Goal: Communication & Community: Answer question/provide support

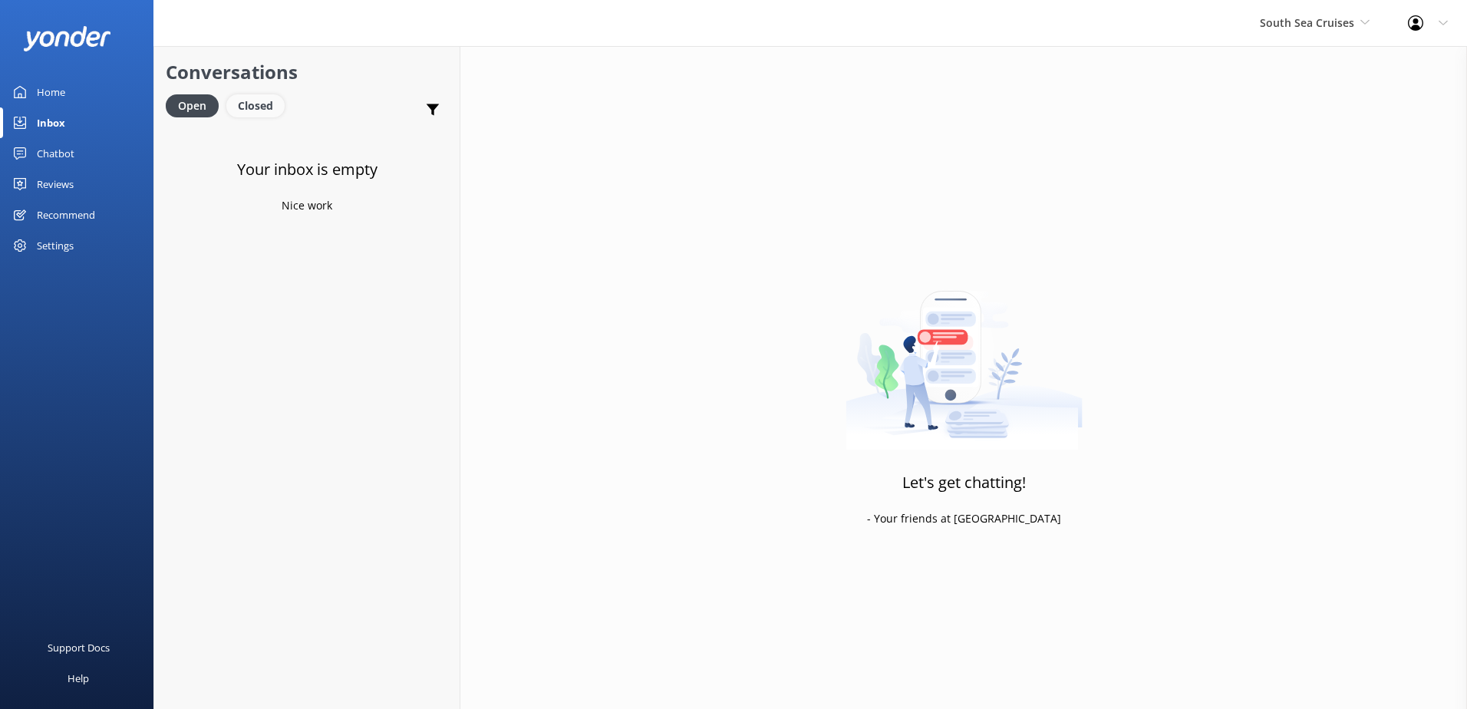
click at [252, 100] on div "Closed" at bounding box center [255, 105] width 58 height 23
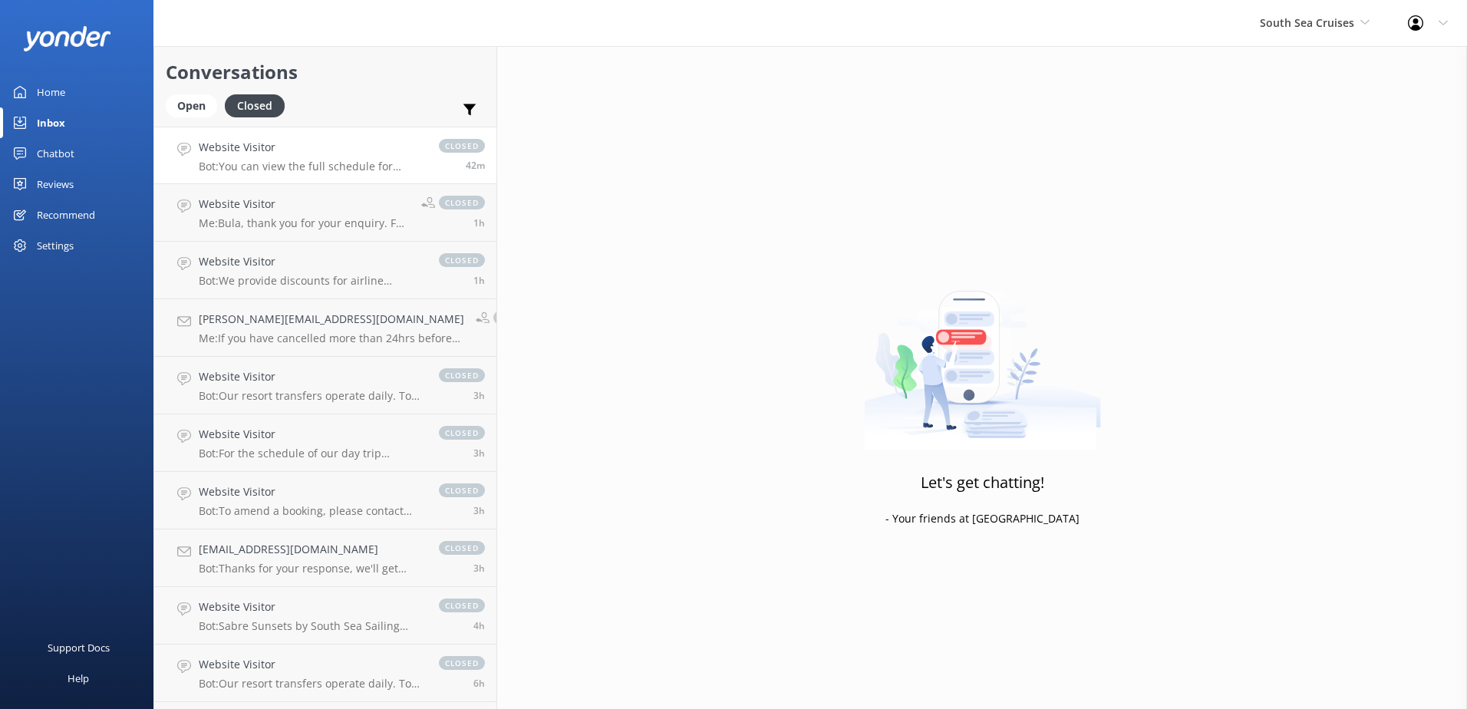
click at [291, 158] on div "Website Visitor Bot: You can view the full schedule for Mana Island Resort crui…" at bounding box center [311, 155] width 225 height 33
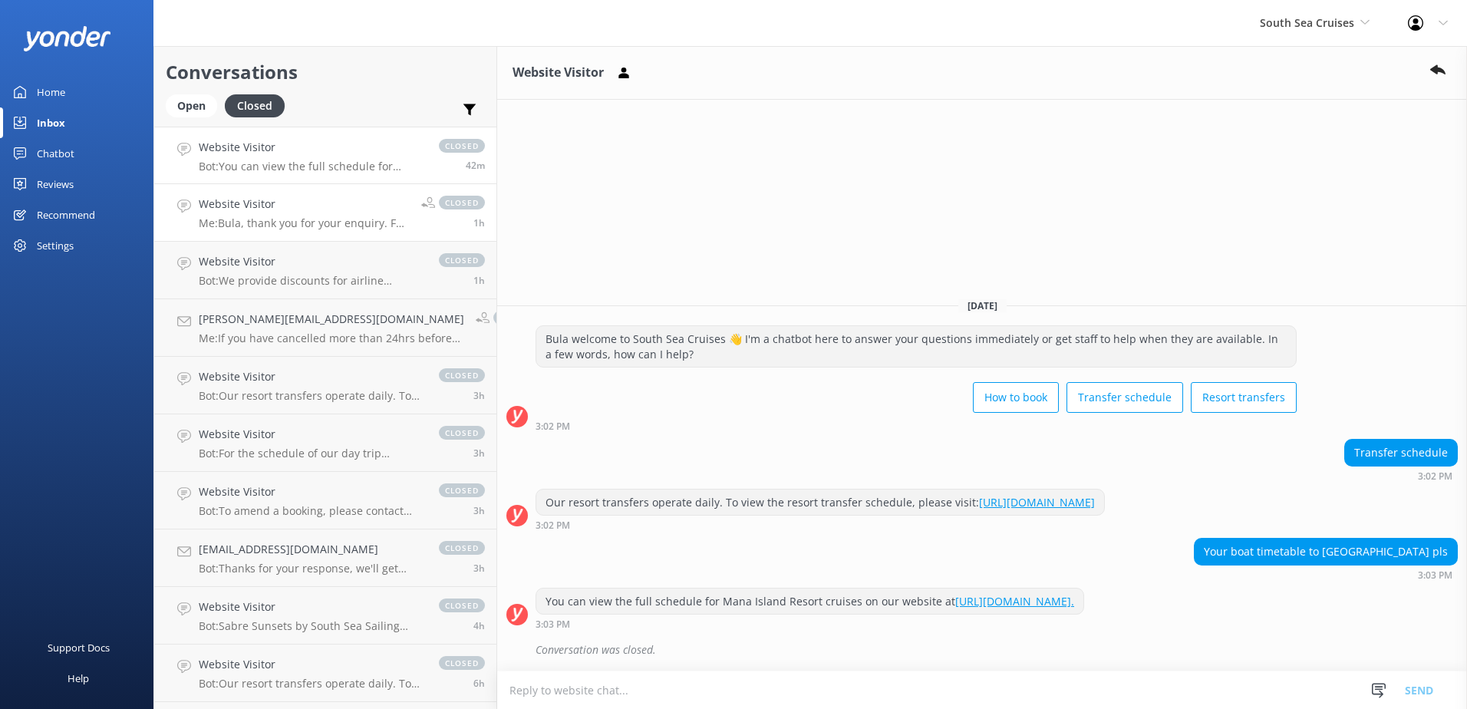
click at [331, 219] on p "Me: Bula, thank you for your enquiry. For our Sabre Sunset Cruise it is $147.00…" at bounding box center [304, 223] width 211 height 14
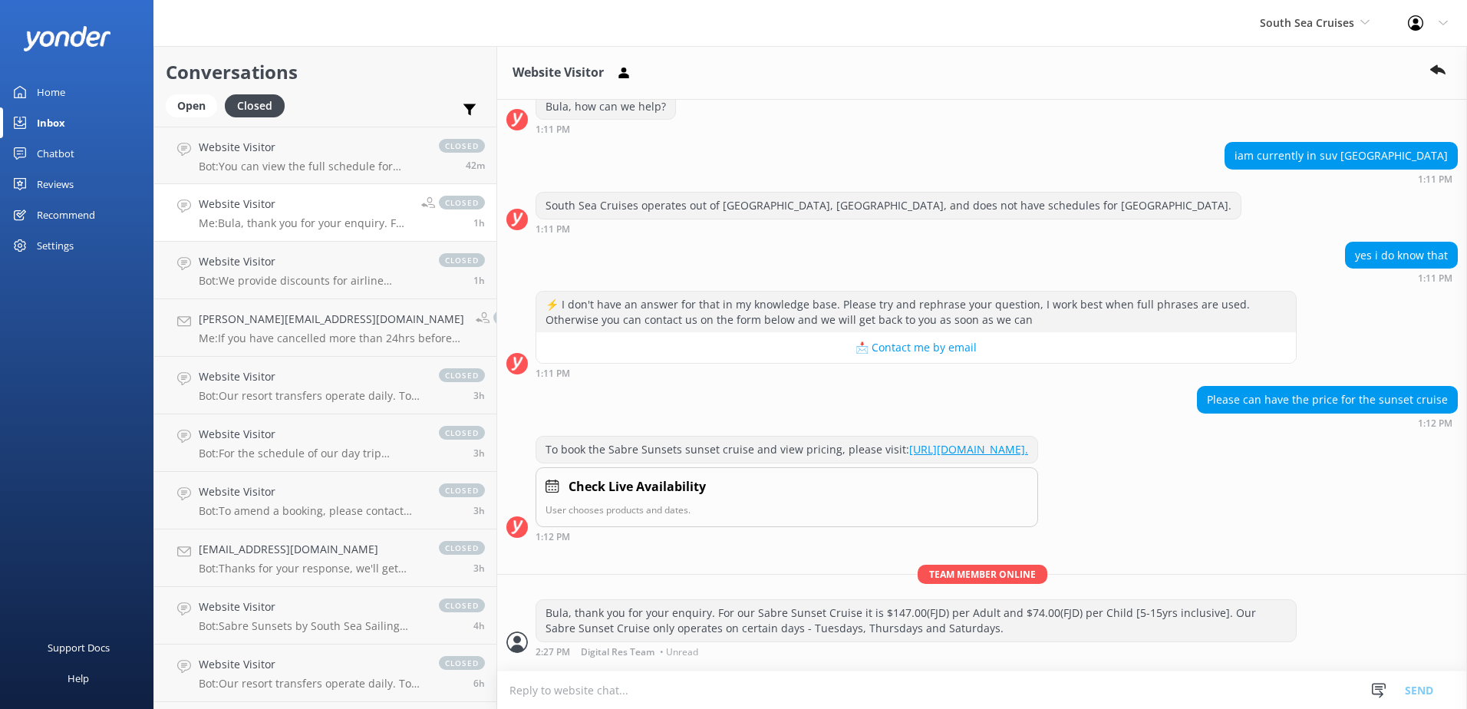
scroll to position [252, 0]
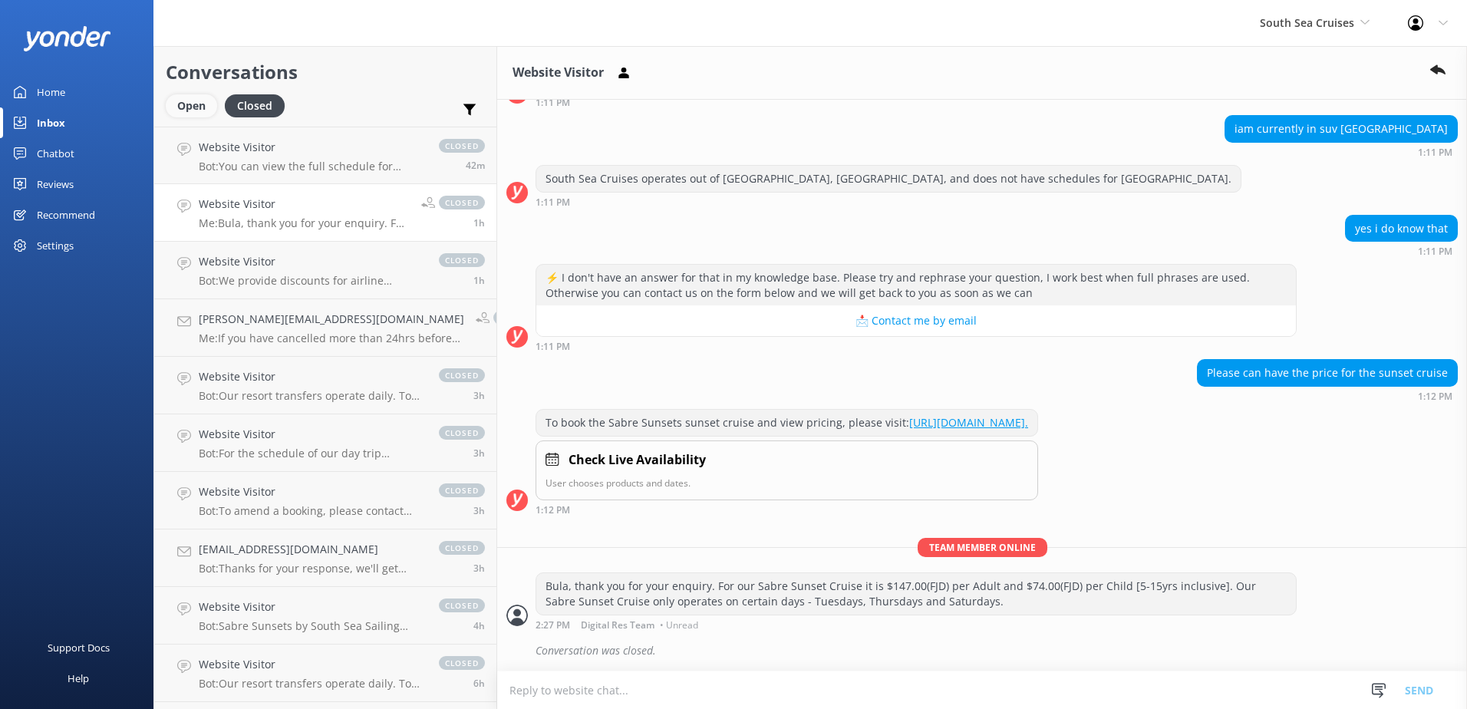
click at [203, 101] on div "Open" at bounding box center [191, 105] width 51 height 23
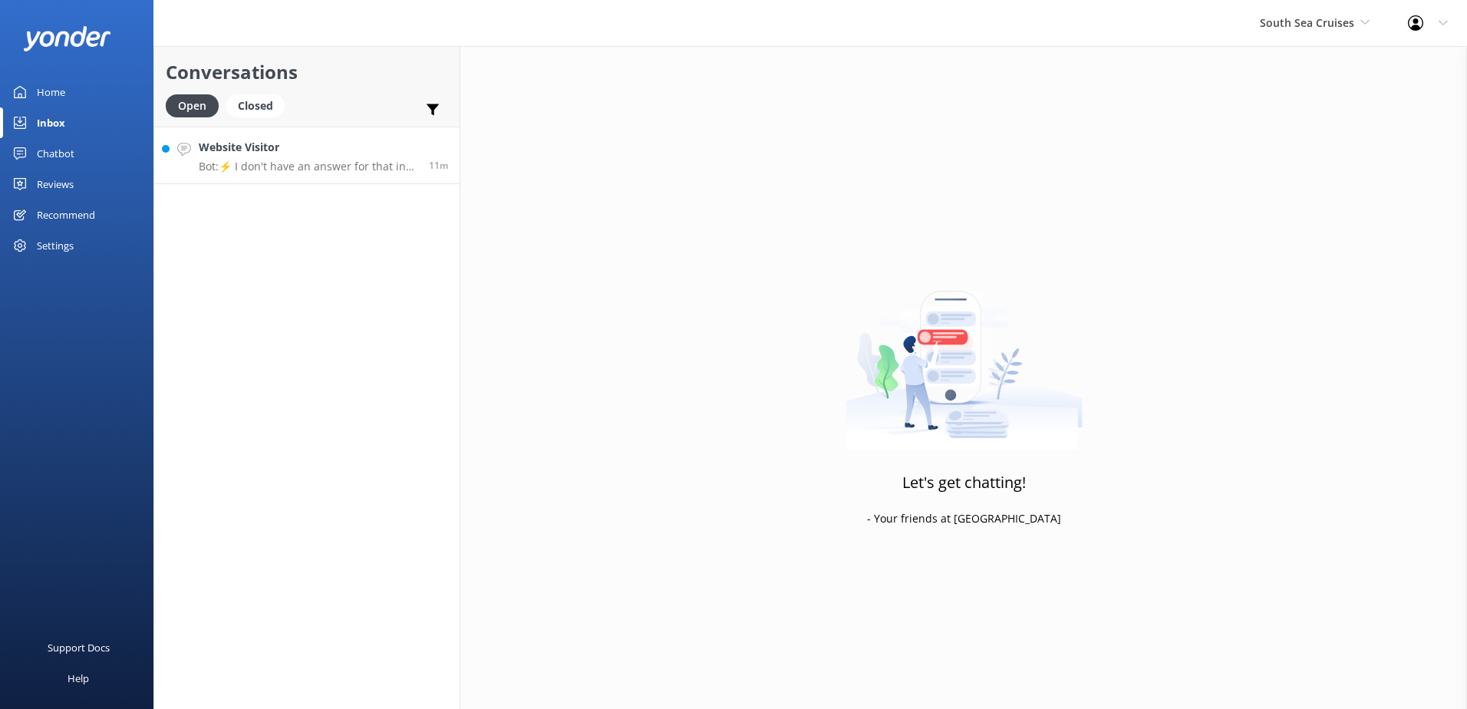
click at [347, 147] on h4 "Website Visitor" at bounding box center [308, 147] width 219 height 17
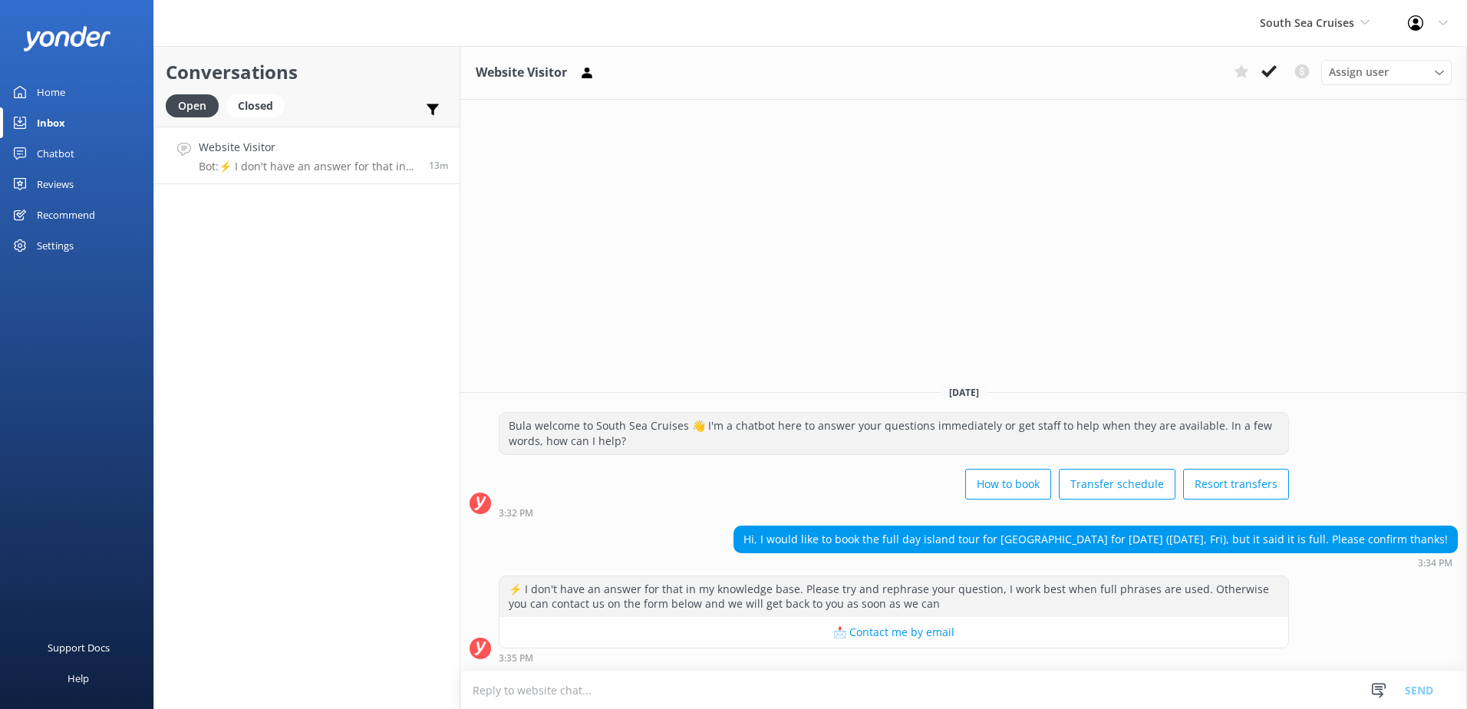
click at [603, 681] on textarea at bounding box center [963, 690] width 1006 height 38
paste textarea "Should you wish for us to book you in, please provide us the following details:…"
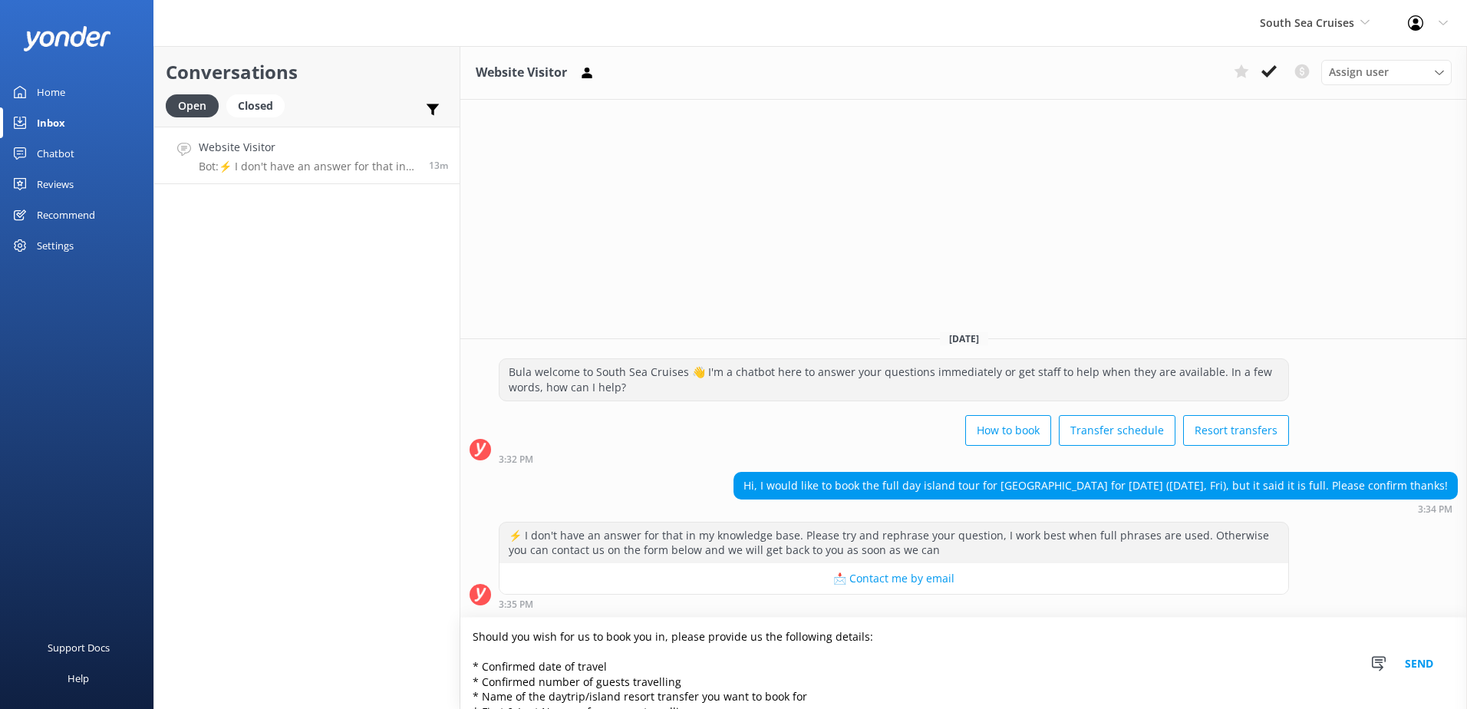
drag, startPoint x: 611, startPoint y: 664, endPoint x: 461, endPoint y: 662, distance: 149.6
click at [463, 663] on textarea "Should you wish for us to book you in, please provide us the following details:…" at bounding box center [963, 662] width 1006 height 91
drag, startPoint x: 802, startPoint y: 681, endPoint x: 462, endPoint y: 684, distance: 339.8
click at [462, 683] on textarea "Should you wish for us to book you in, please provide us the following details:…" at bounding box center [963, 662] width 1006 height 91
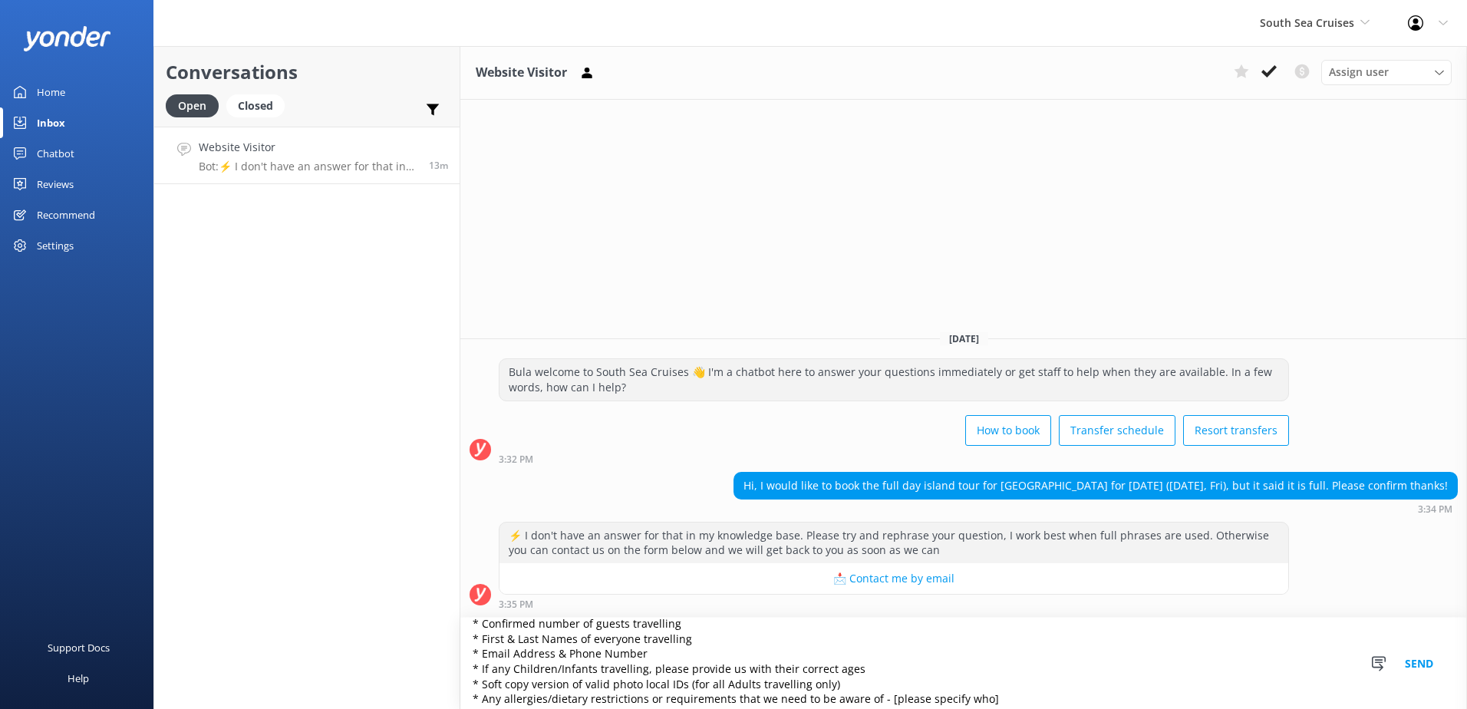
scroll to position [67, 0]
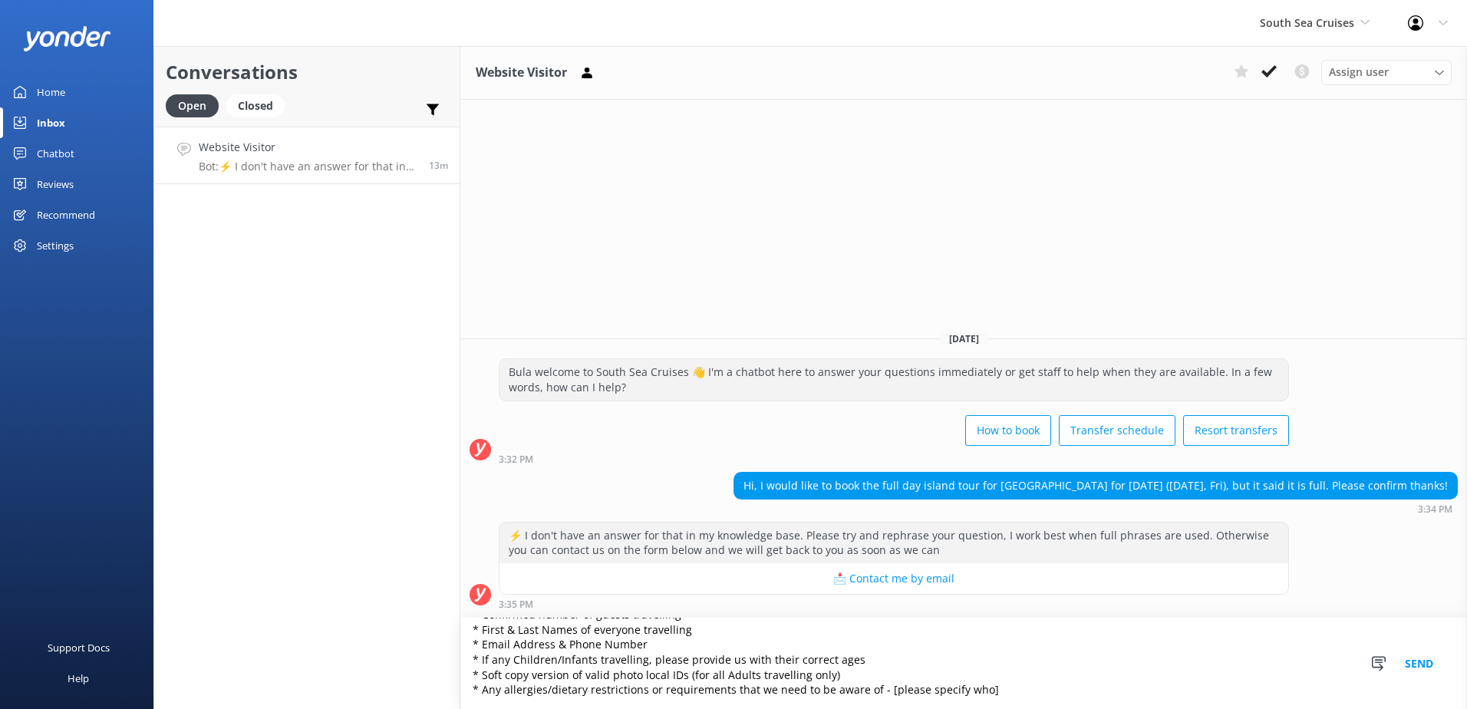
click at [789, 644] on textarea "Should you wish for us to book you in, please provide us the following details:…" at bounding box center [963, 662] width 1006 height 91
drag, startPoint x: 851, startPoint y: 659, endPoint x: 465, endPoint y: 663, distance: 385.9
click at [465, 663] on textarea "Should you wish for us to book you in, please provide us the following details:…" at bounding box center [963, 662] width 1006 height 91
type textarea "Should you wish for us to book you in, please provide us the following details:…"
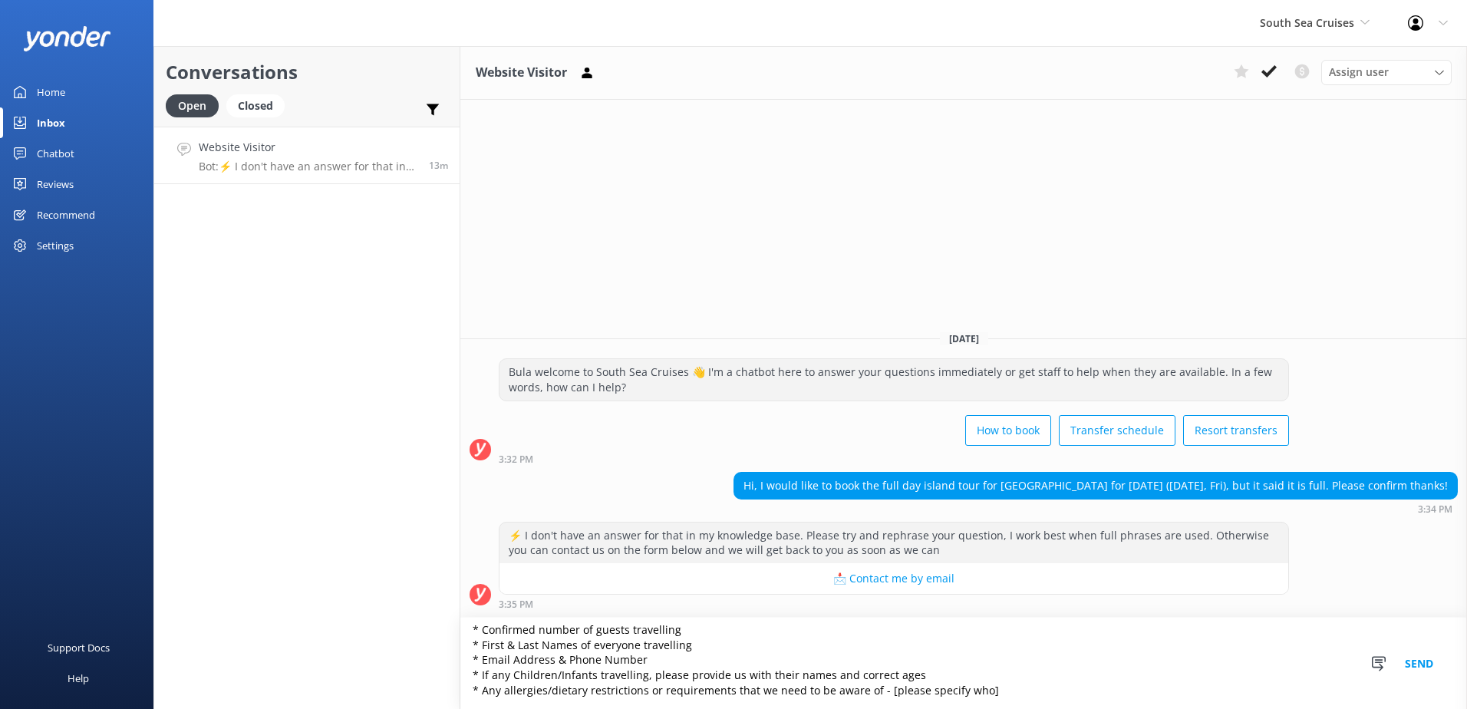
click at [1418, 664] on button "Send" at bounding box center [1419, 662] width 58 height 91
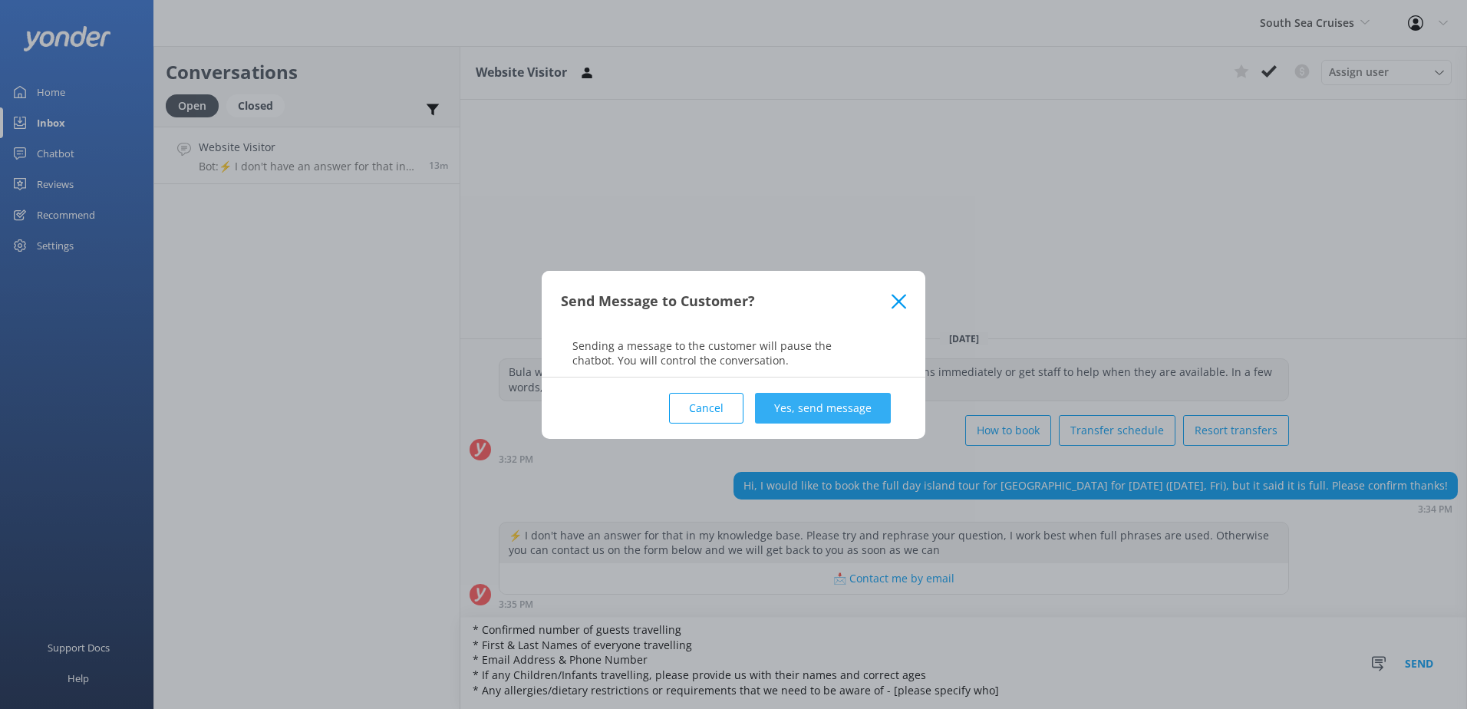
click at [818, 401] on button "Yes, send message" at bounding box center [823, 408] width 136 height 31
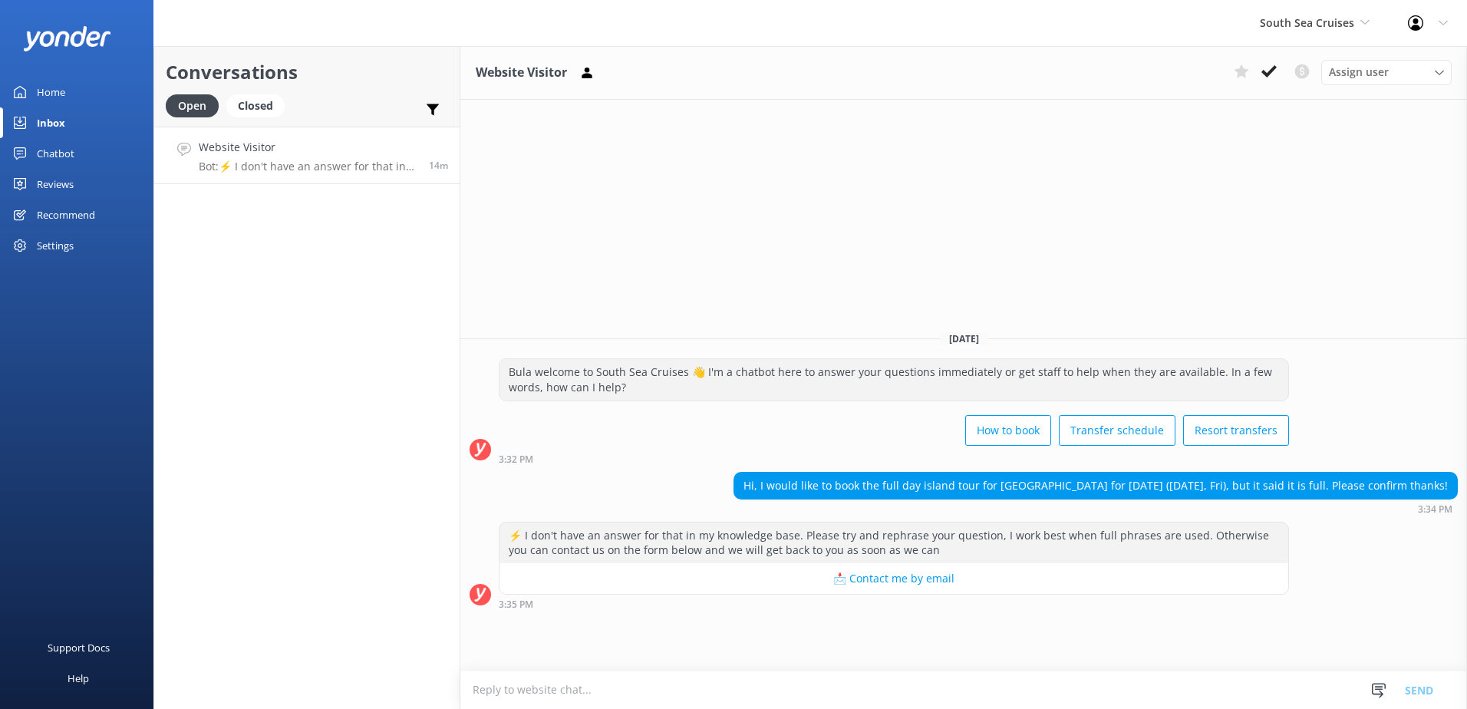
scroll to position [1, 0]
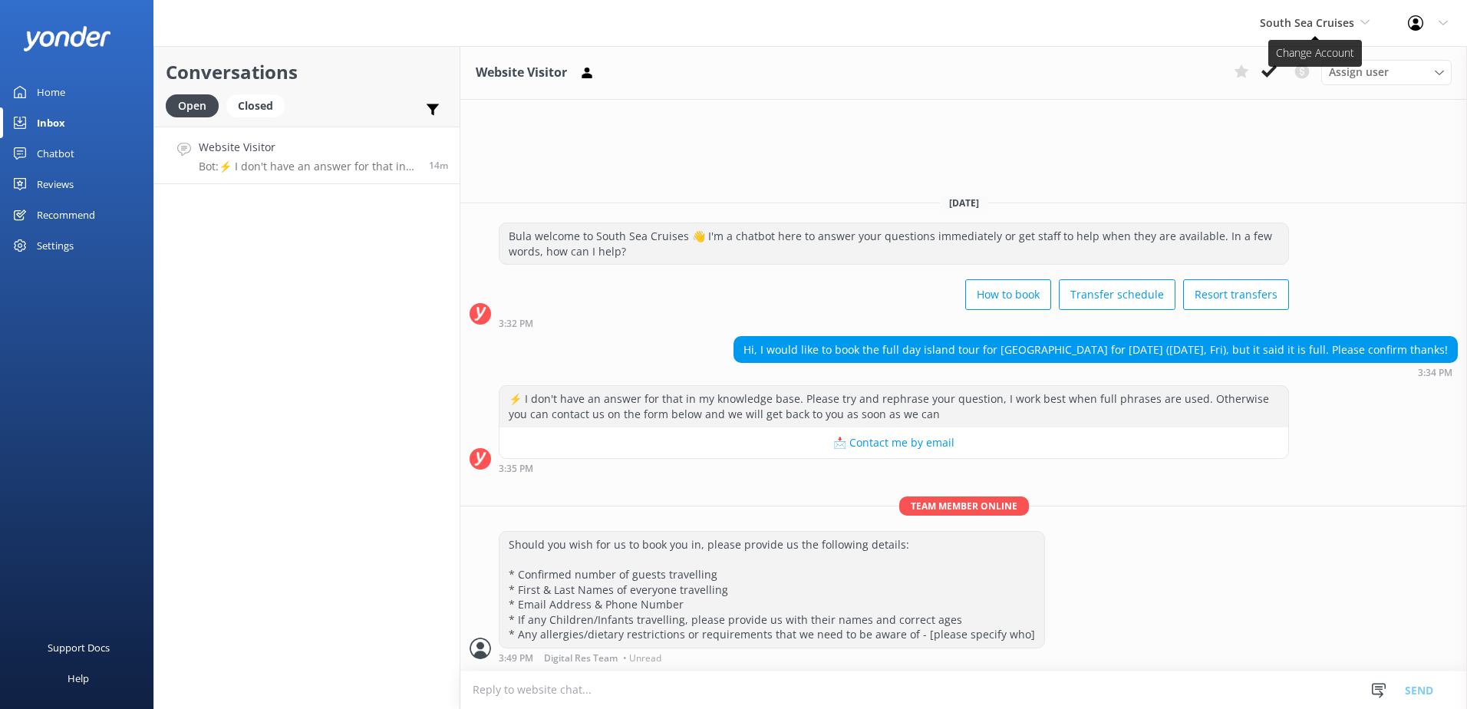
click at [1335, 23] on span "South Sea Cruises" at bounding box center [1307, 22] width 94 height 15
click at [1306, 148] on link "Malamala Beach Club" at bounding box center [1316, 138] width 153 height 37
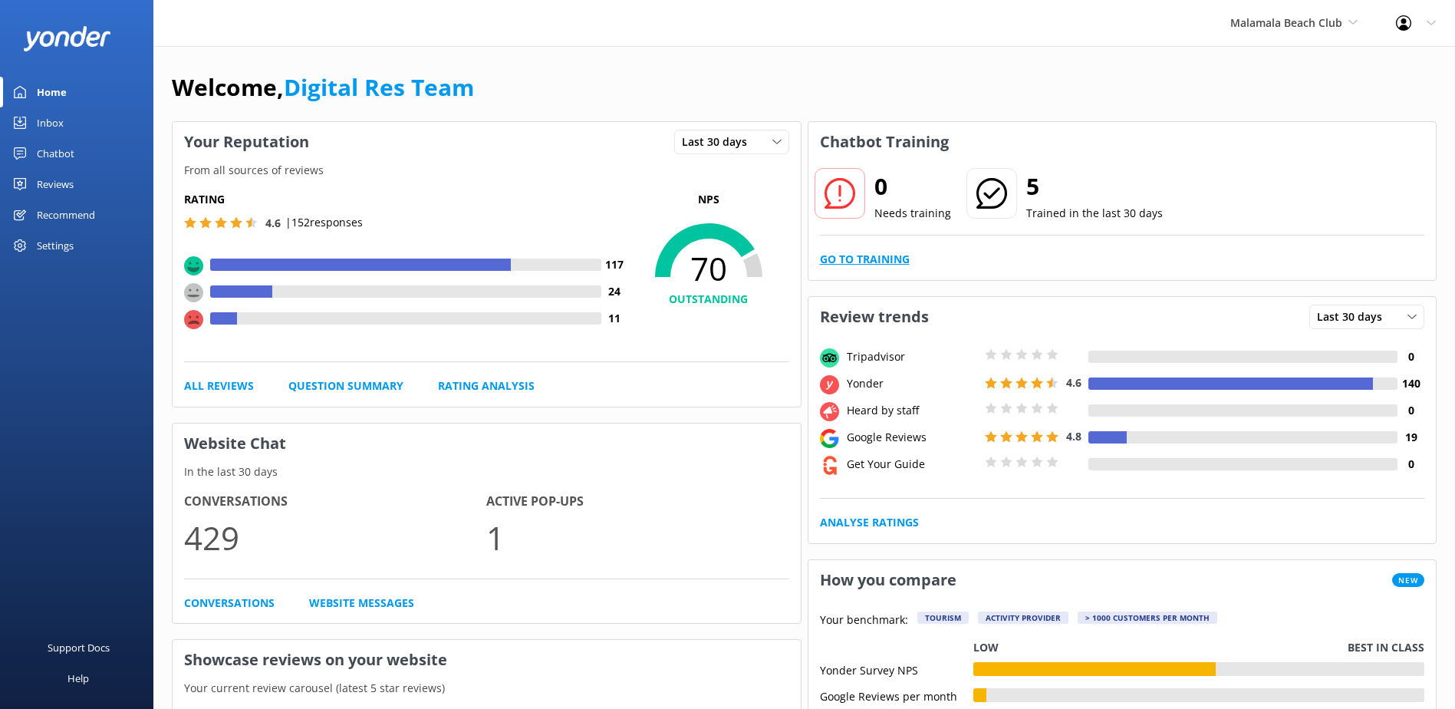
click at [854, 259] on link "Go to Training" at bounding box center [865, 259] width 90 height 17
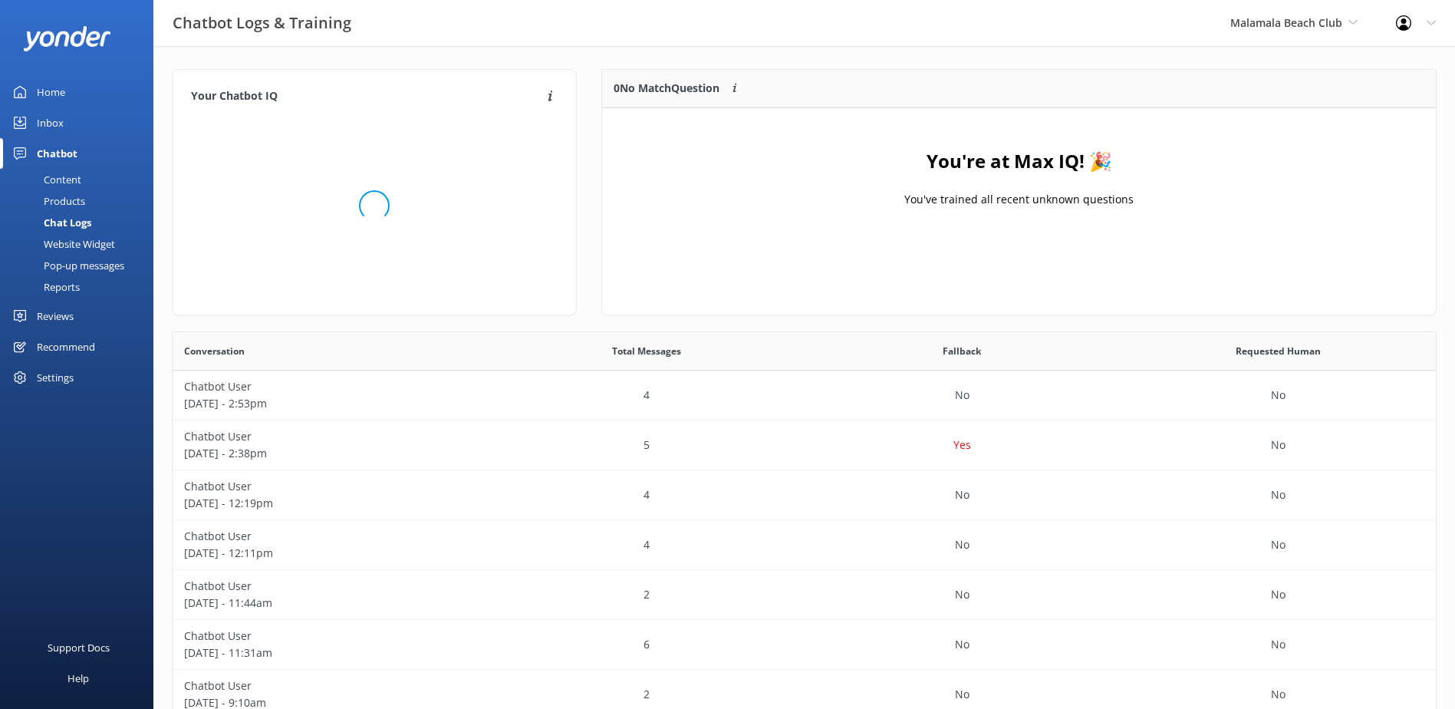
scroll to position [180, 822]
click at [50, 112] on div "Inbox" at bounding box center [50, 122] width 27 height 31
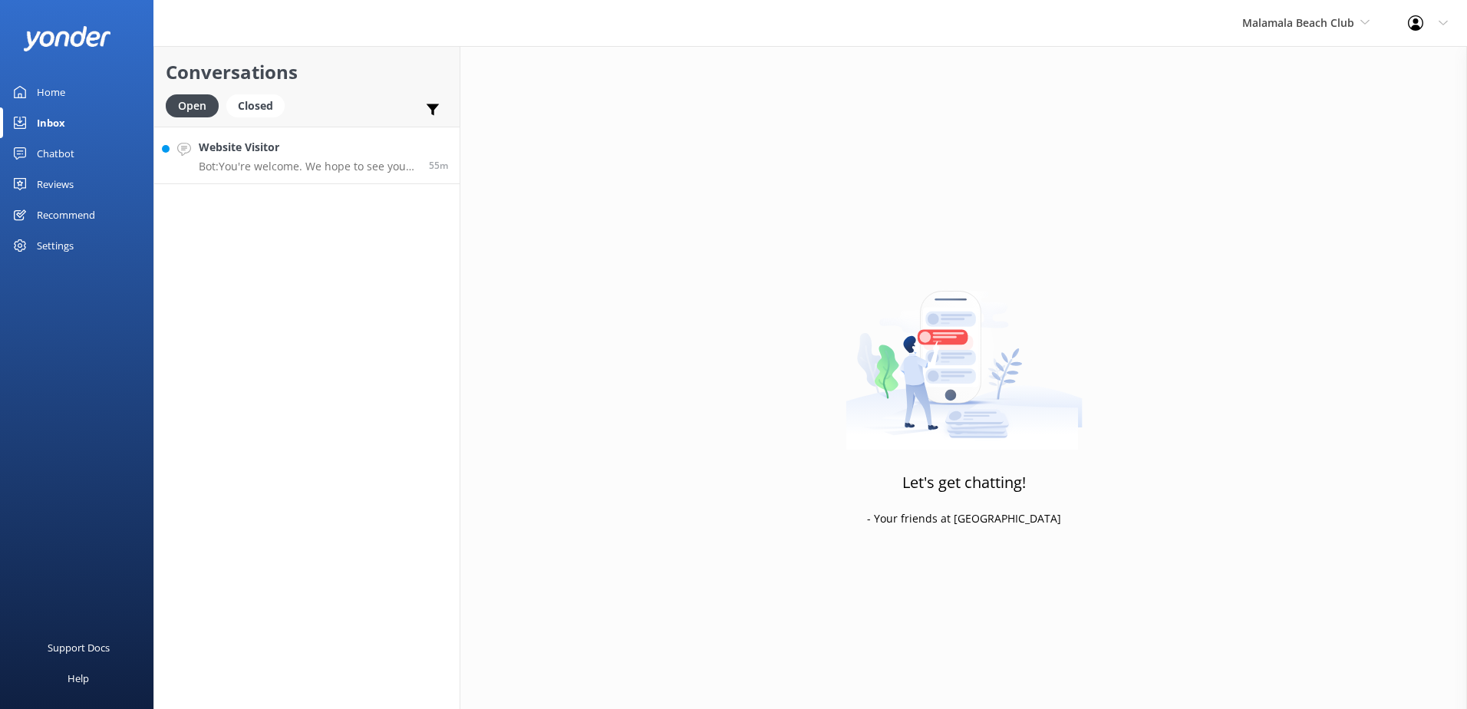
click at [380, 134] on link "Website Visitor Bot: You're welcome. We hope to see you at [GEOGRAPHIC_DATA] so…" at bounding box center [306, 156] width 305 height 58
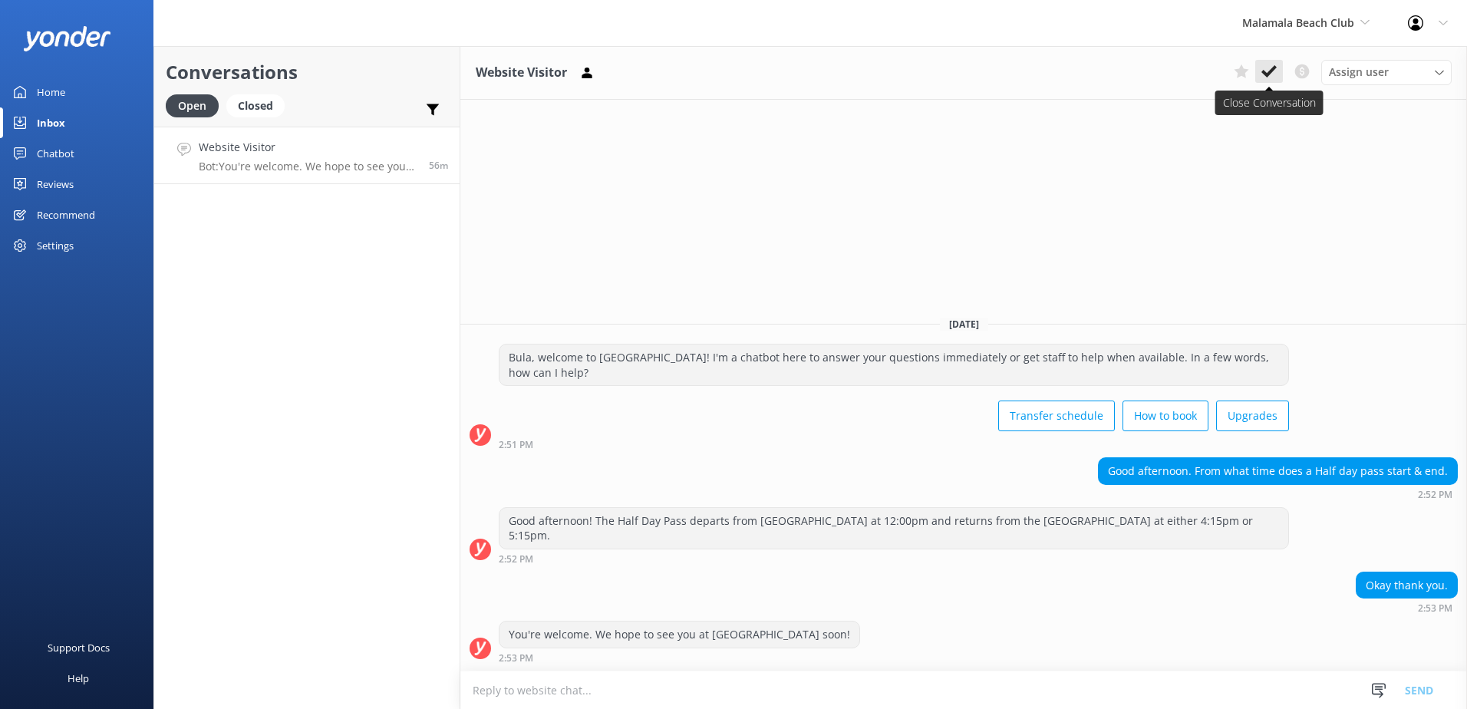
click at [1269, 75] on icon at bounding box center [1268, 71] width 15 height 15
click at [1272, 71] on div "Assign user [PERSON_NAME] [PERSON_NAME] Digital Res Team [PERSON_NAME] [PERSON_…" at bounding box center [1339, 72] width 224 height 25
click at [1106, 224] on div "Website Visitor Assign user [PERSON_NAME] [PERSON_NAME] Digital Res Team [PERSO…" at bounding box center [963, 377] width 1006 height 663
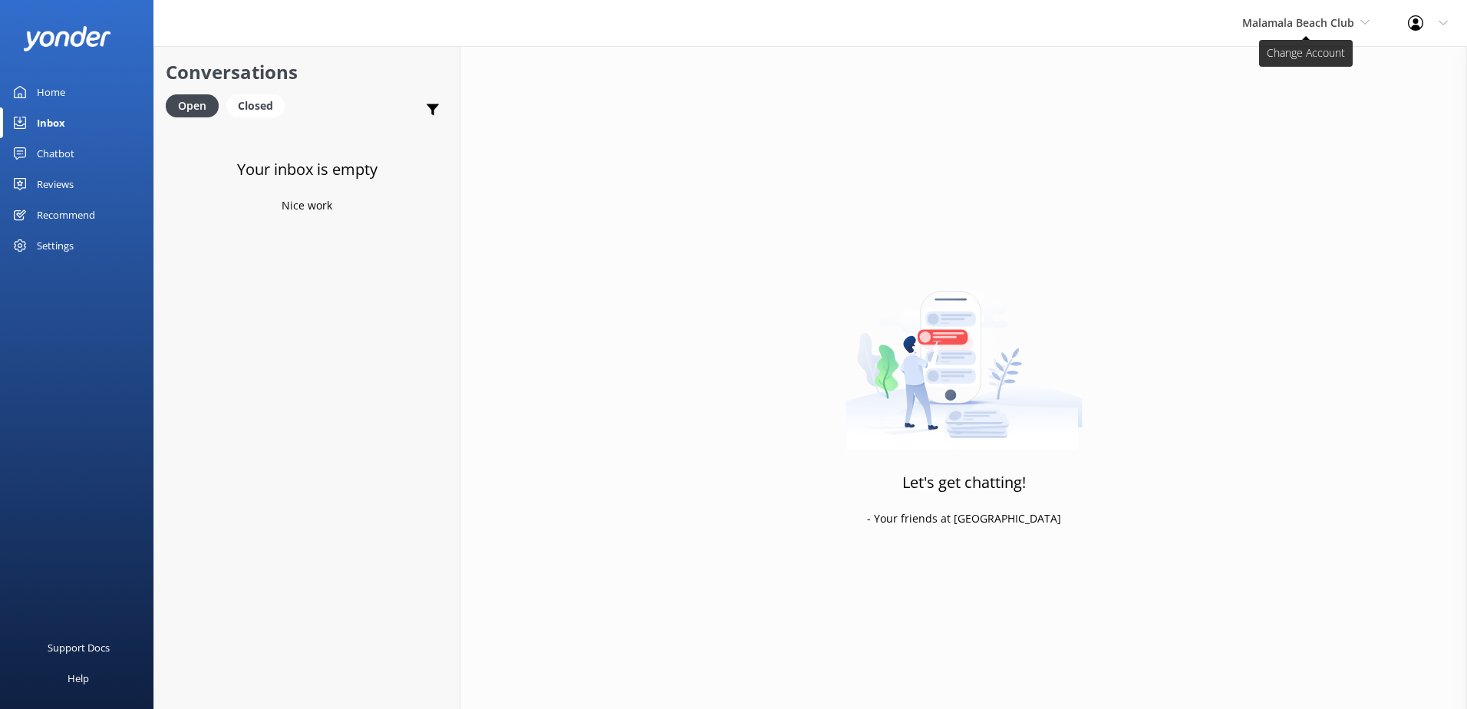
click at [1309, 28] on span "Malamala Beach Club" at bounding box center [1298, 22] width 112 height 15
click at [1260, 178] on link "Awesome Adventures Fiji" at bounding box center [1299, 174] width 153 height 37
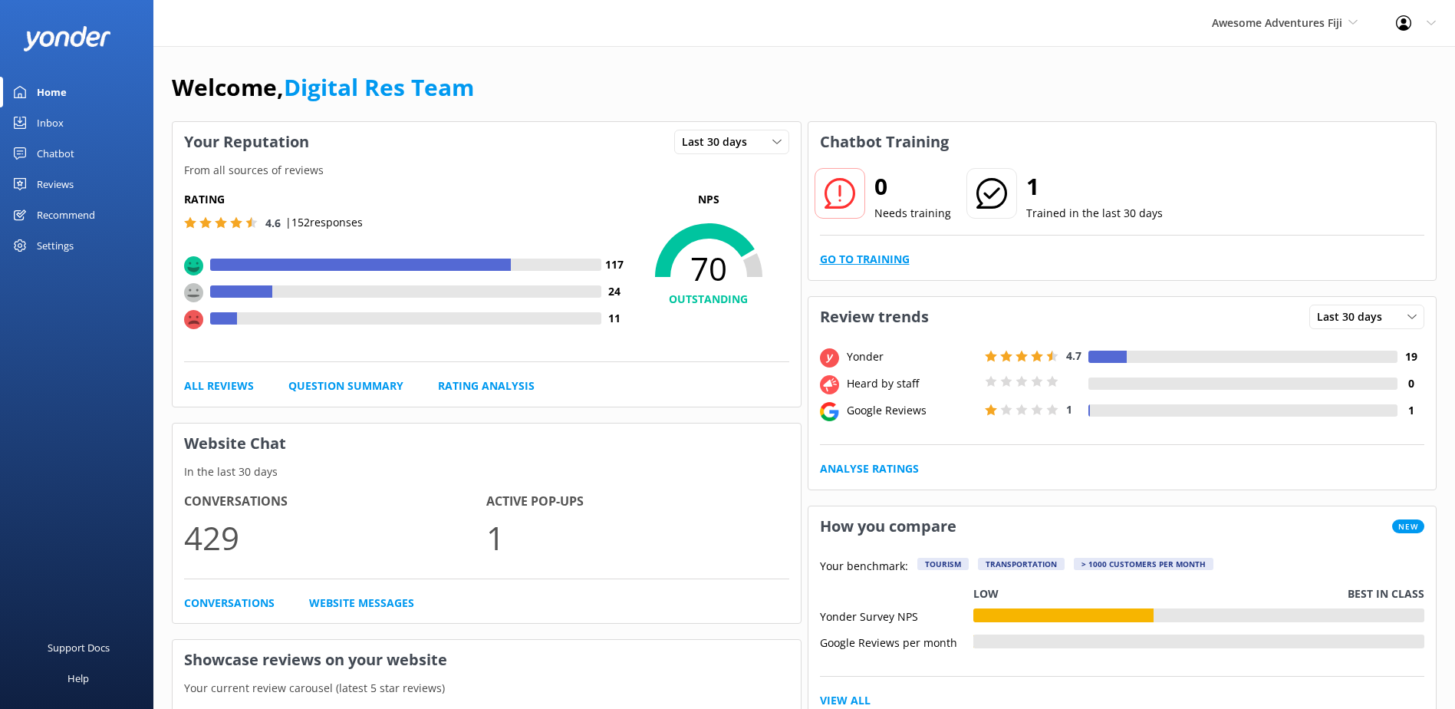
click at [889, 255] on link "Go to Training" at bounding box center [865, 259] width 90 height 17
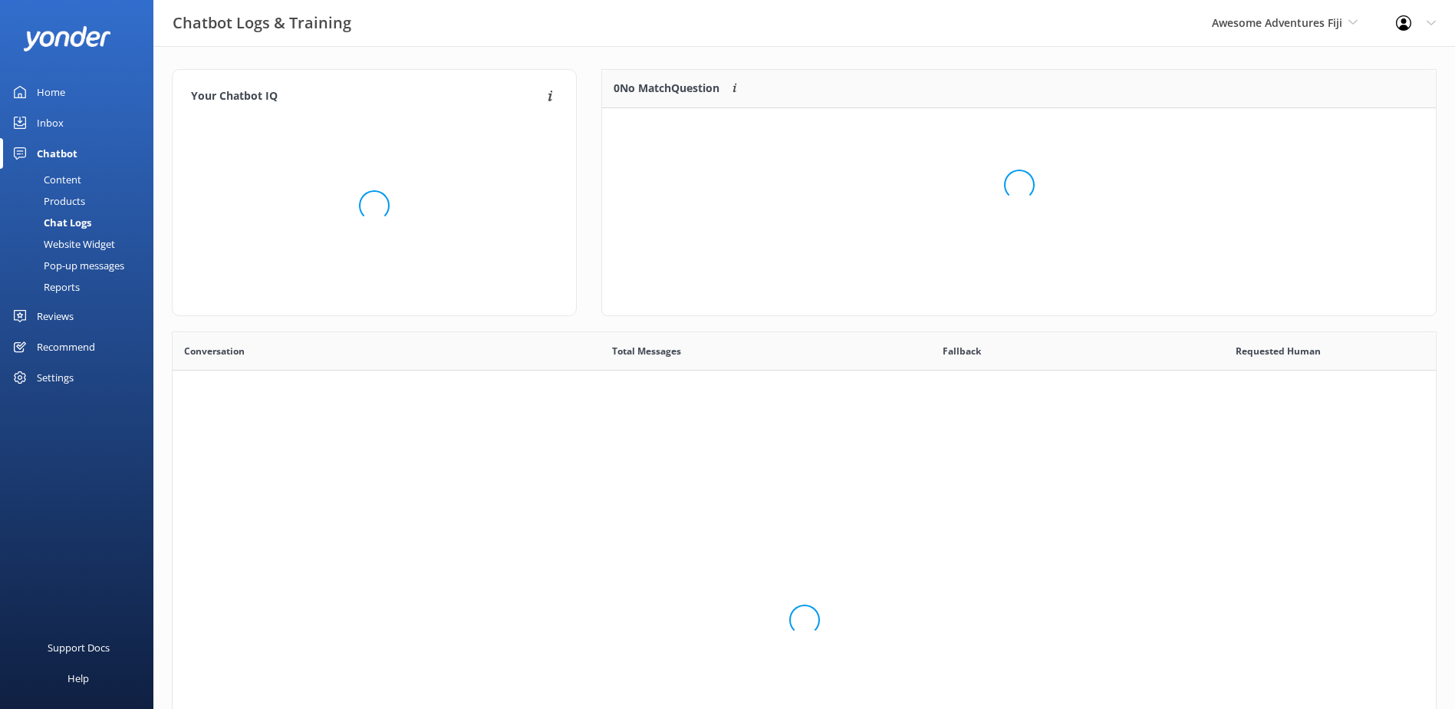
scroll to position [526, 1252]
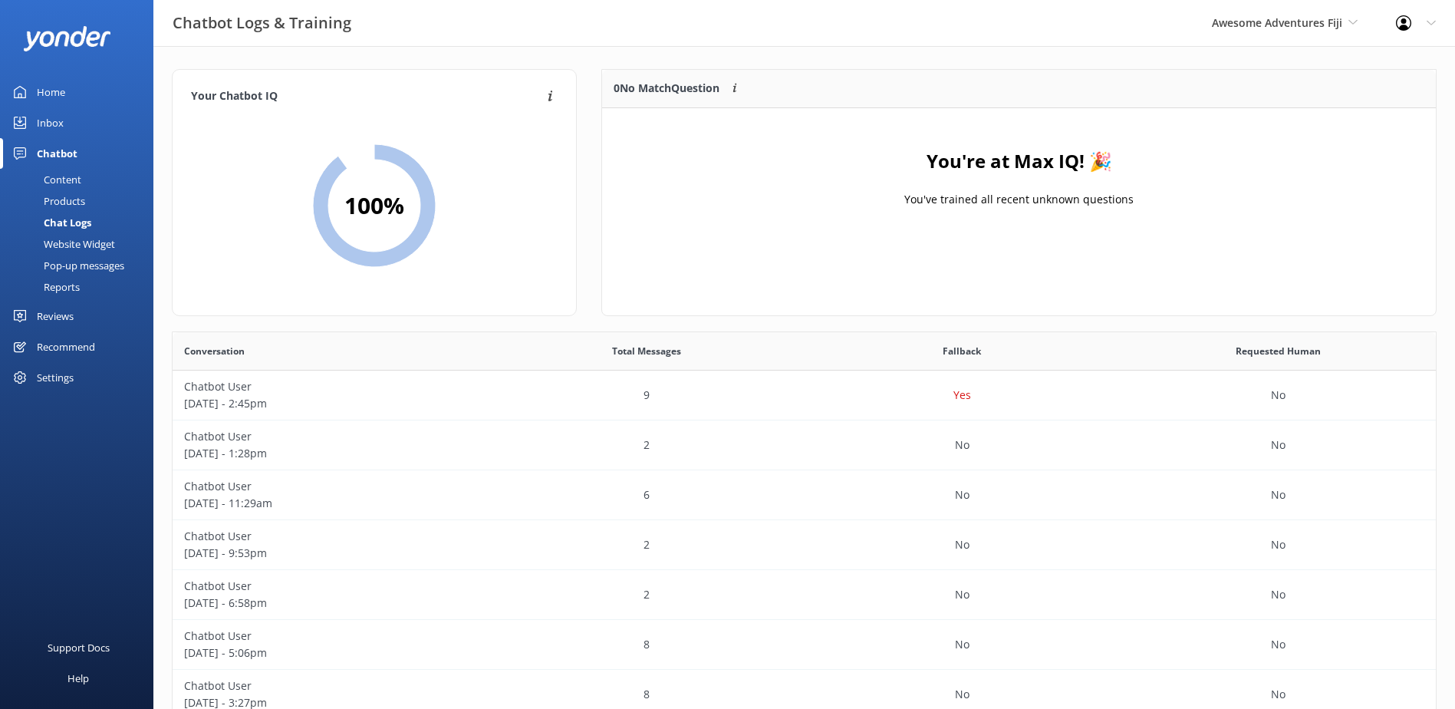
drag, startPoint x: 58, startPoint y: 122, endPoint x: 69, endPoint y: 121, distance: 10.8
click at [58, 121] on div "Inbox" at bounding box center [50, 122] width 27 height 31
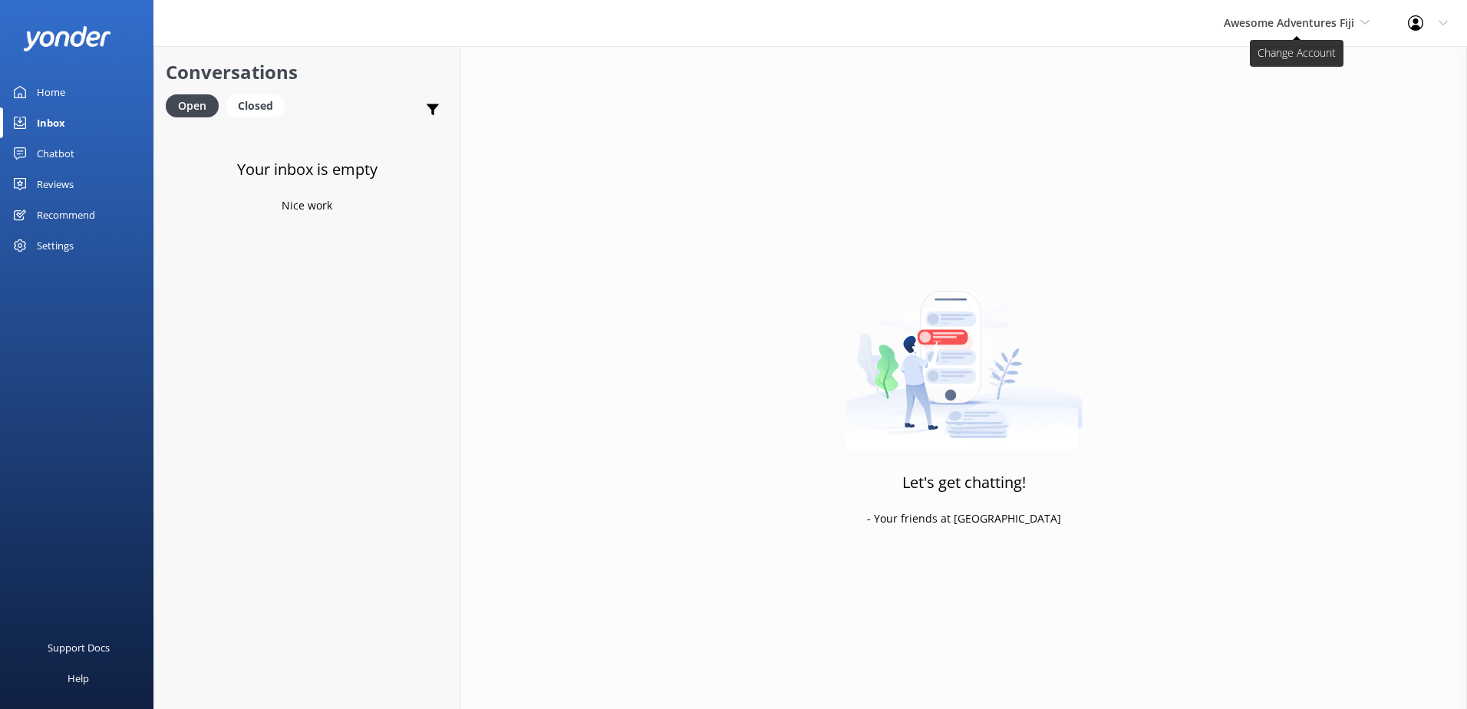
click at [1309, 19] on span "Awesome Adventures Fiji" at bounding box center [1288, 22] width 130 height 15
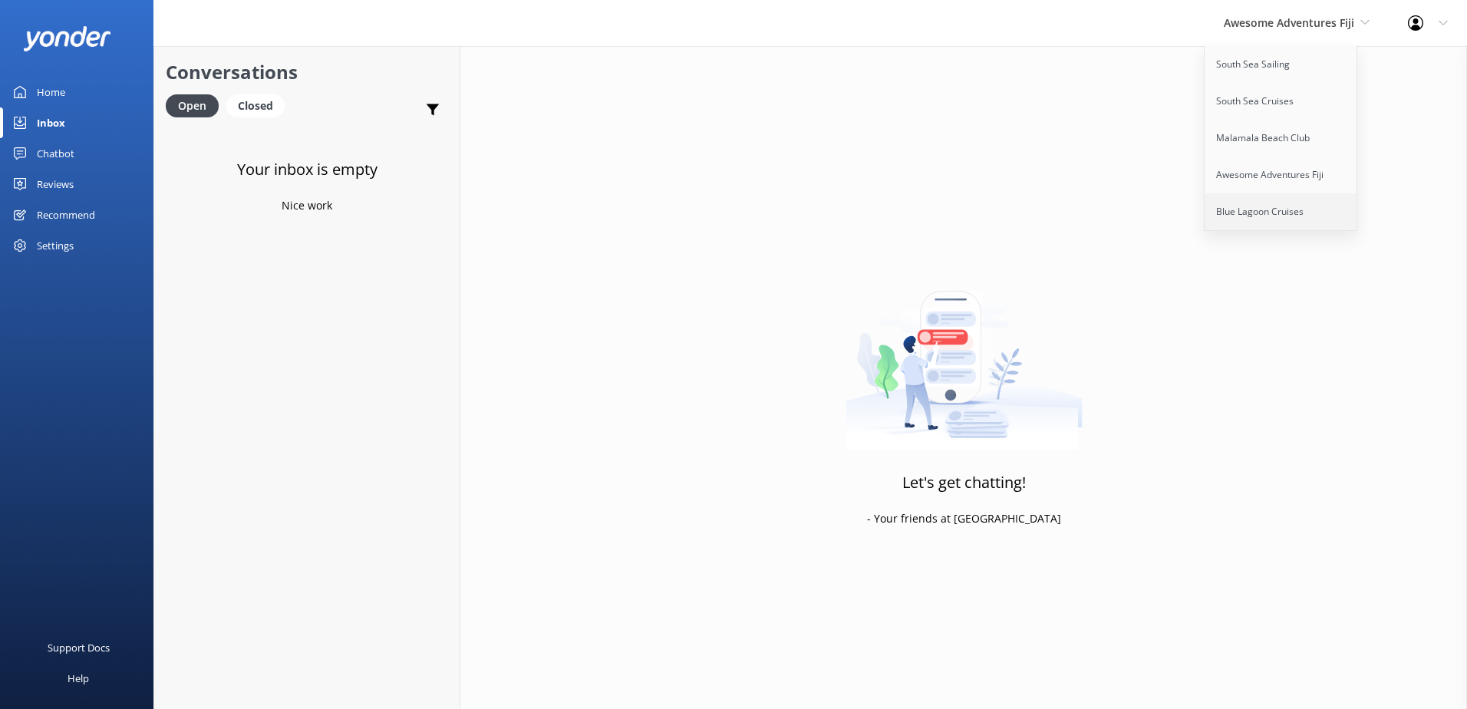
click at [1266, 209] on link "Blue Lagoon Cruises" at bounding box center [1280, 211] width 153 height 37
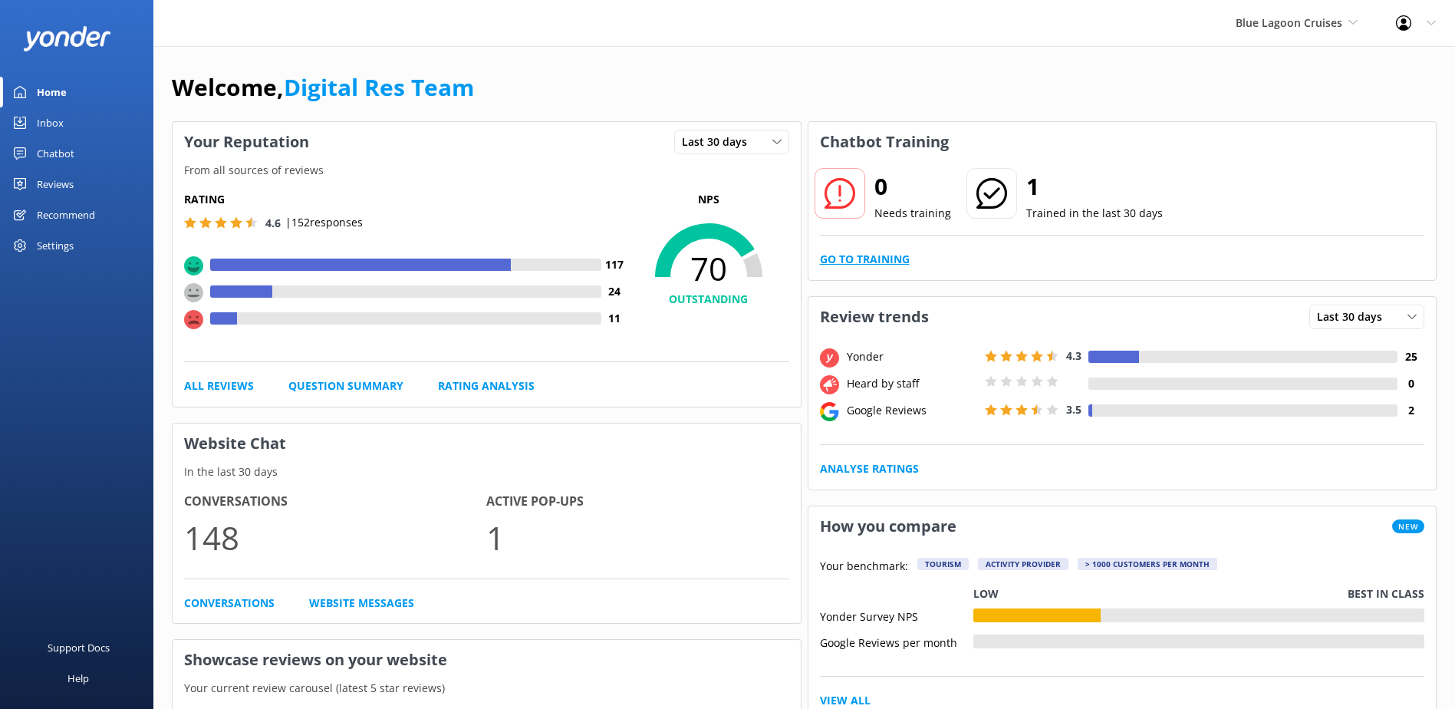
click at [879, 259] on link "Go to Training" at bounding box center [865, 259] width 90 height 17
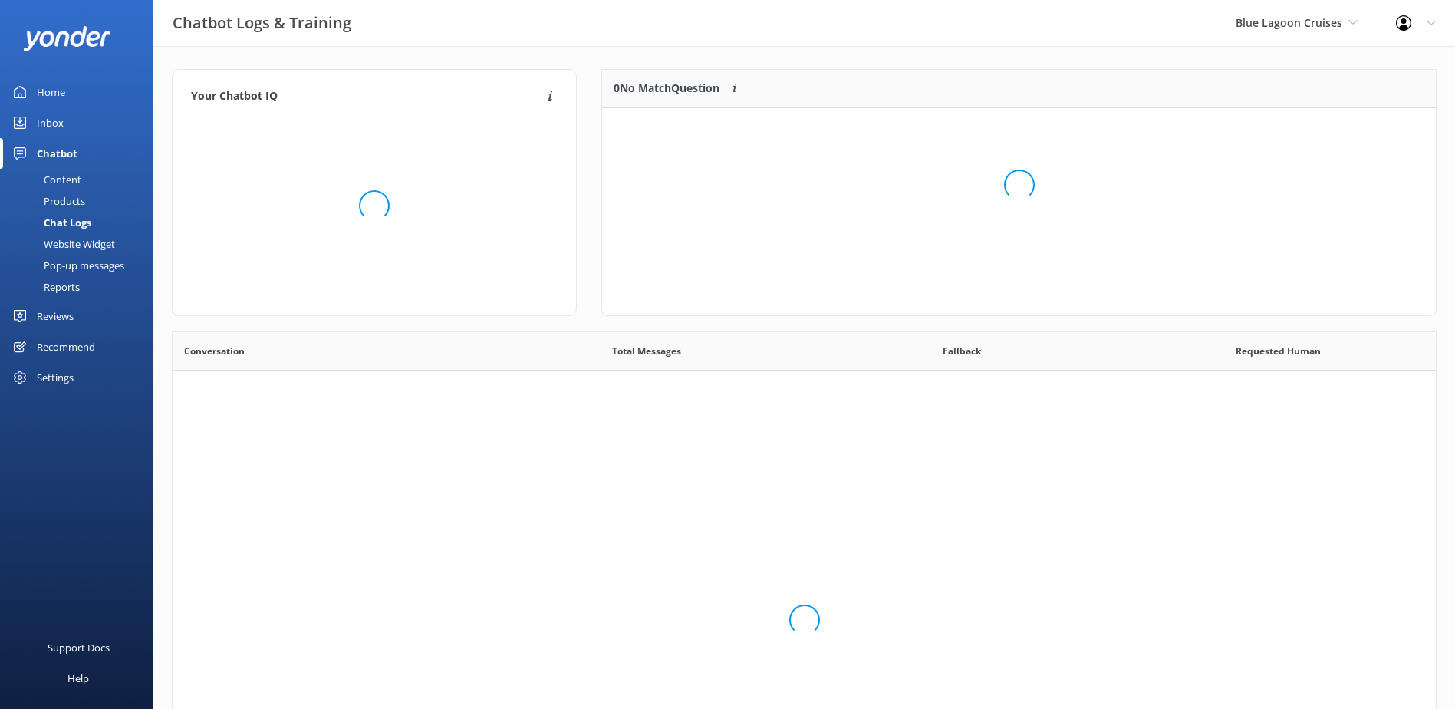
scroll to position [526, 1252]
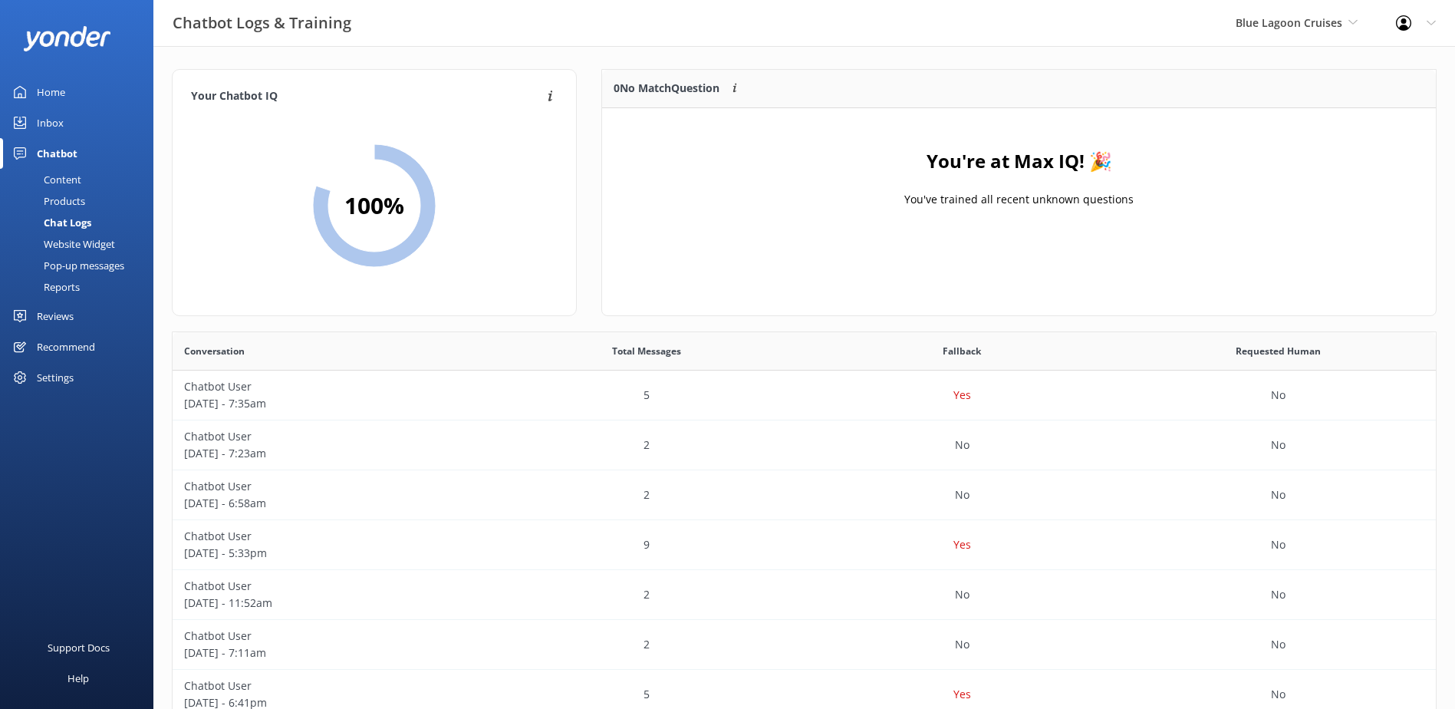
drag, startPoint x: 40, startPoint y: 120, endPoint x: 74, endPoint y: 120, distance: 33.8
click at [40, 119] on div "Inbox" at bounding box center [50, 122] width 27 height 31
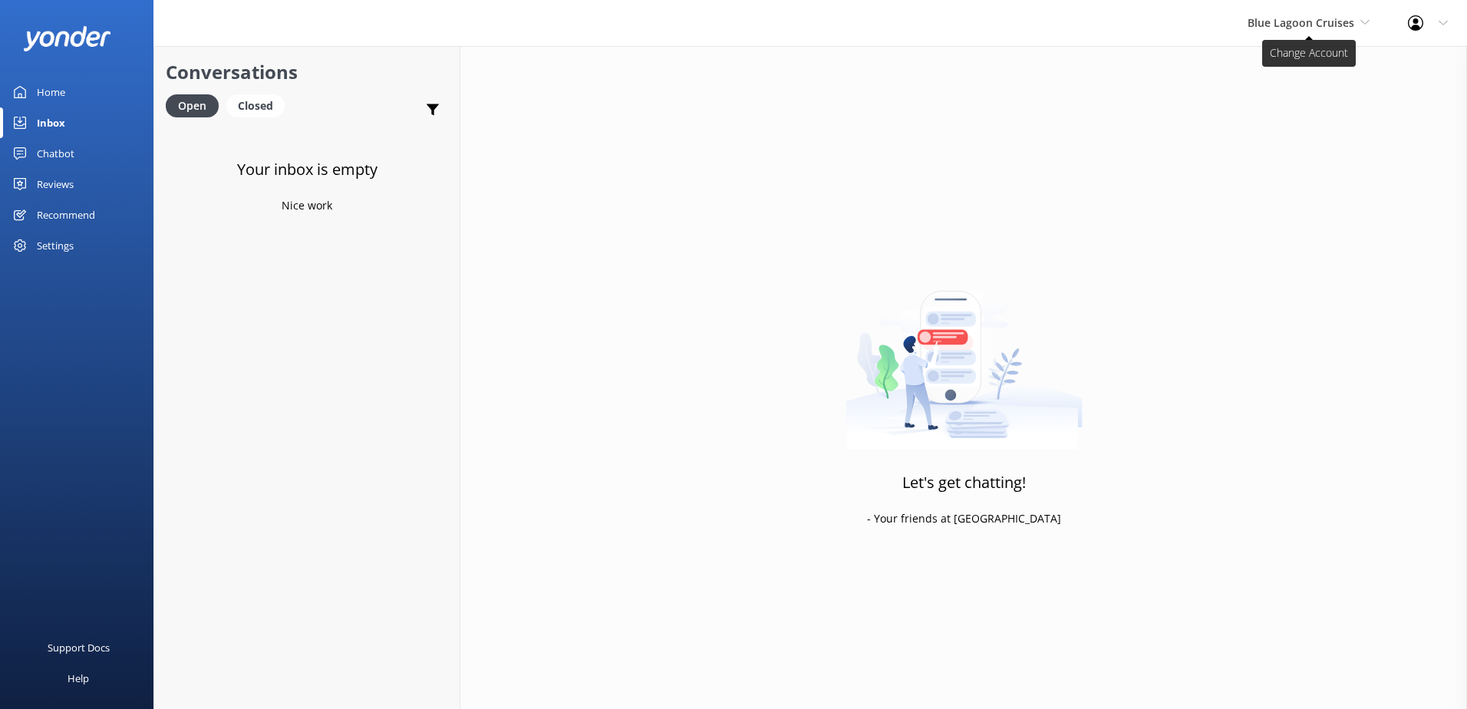
click at [1283, 22] on span "Blue Lagoon Cruises" at bounding box center [1300, 22] width 107 height 15
click at [1263, 60] on link "South Sea Sailing" at bounding box center [1304, 64] width 153 height 37
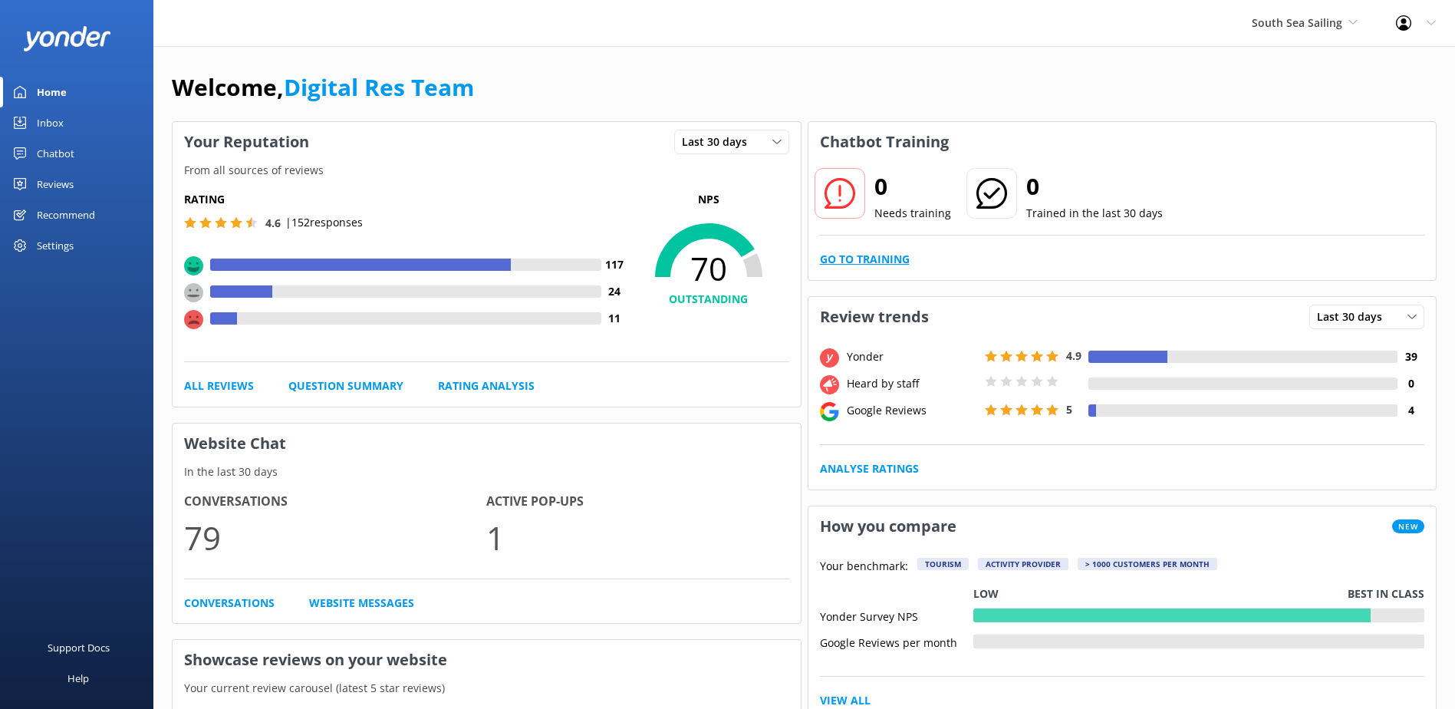
click at [891, 262] on link "Go to Training" at bounding box center [865, 259] width 90 height 17
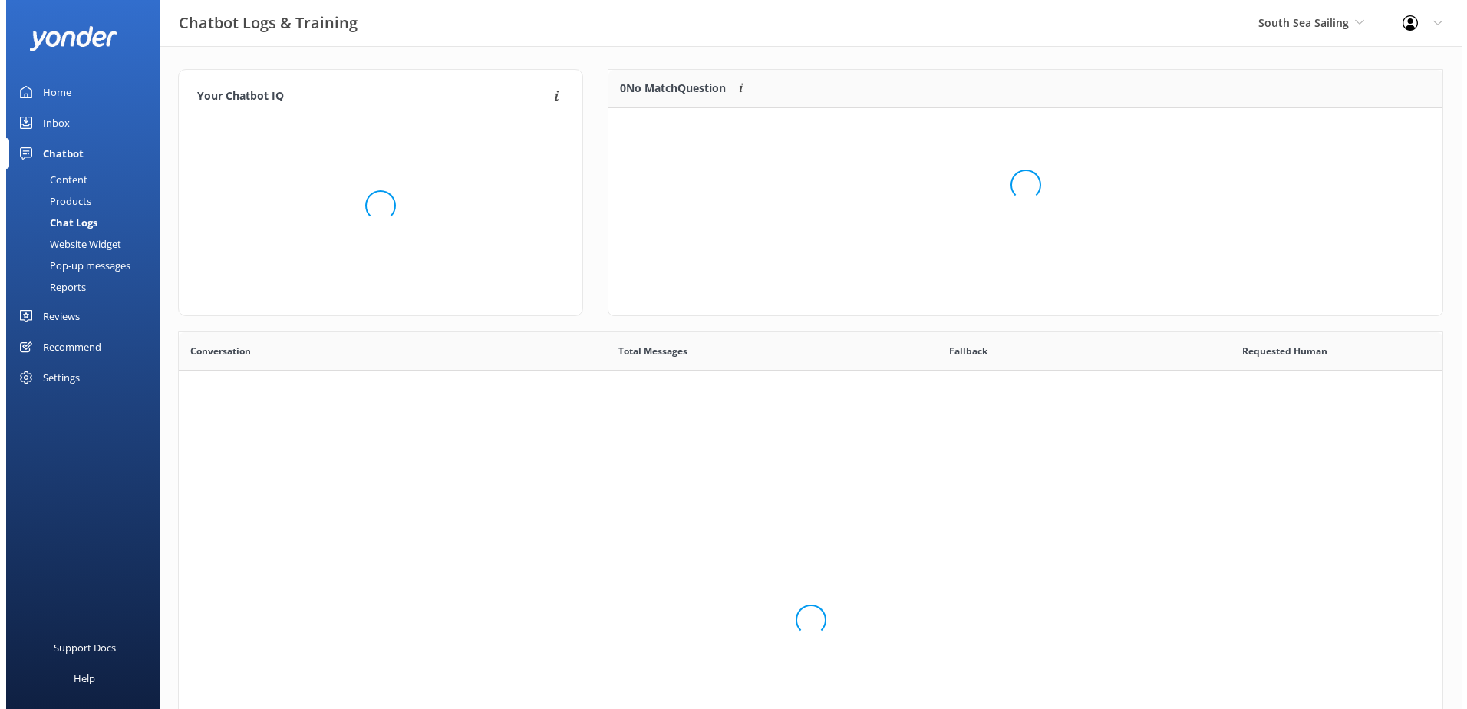
scroll to position [526, 1252]
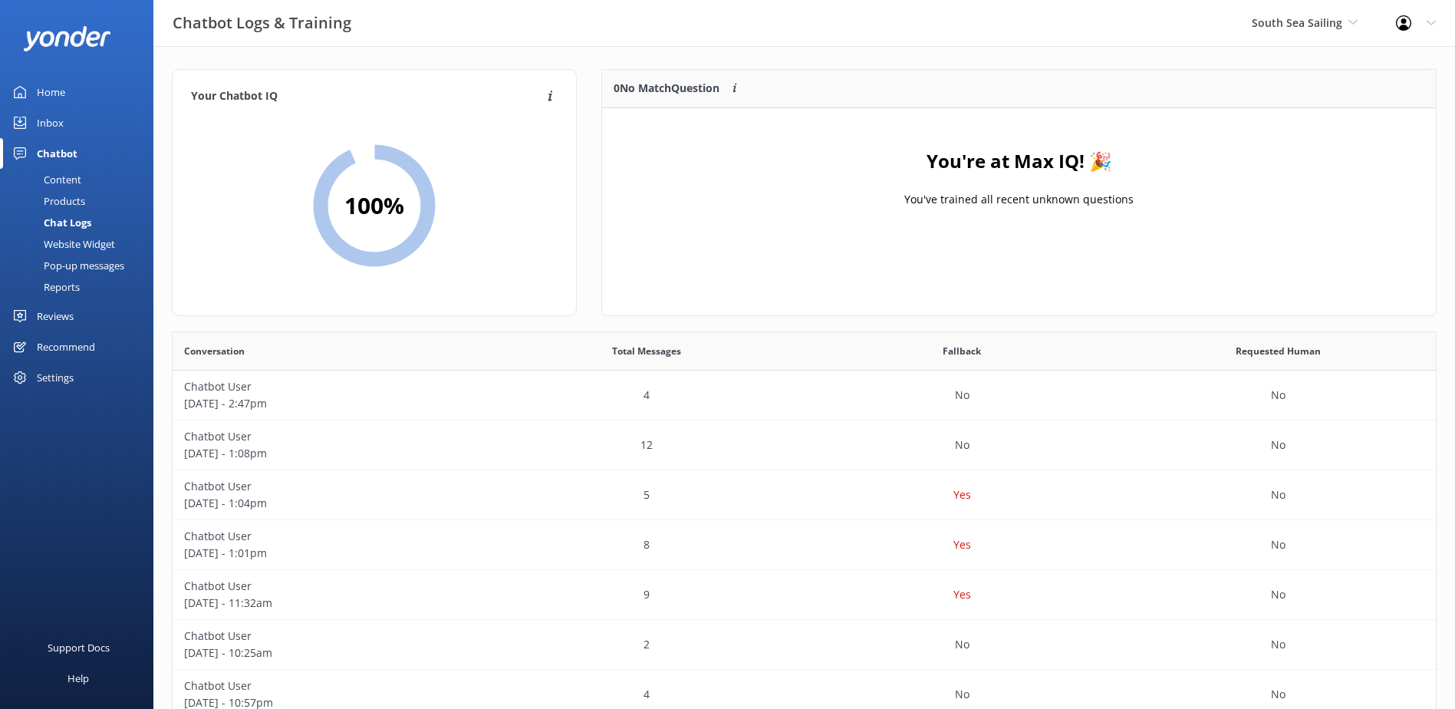
click at [56, 117] on div "Inbox" at bounding box center [50, 122] width 27 height 31
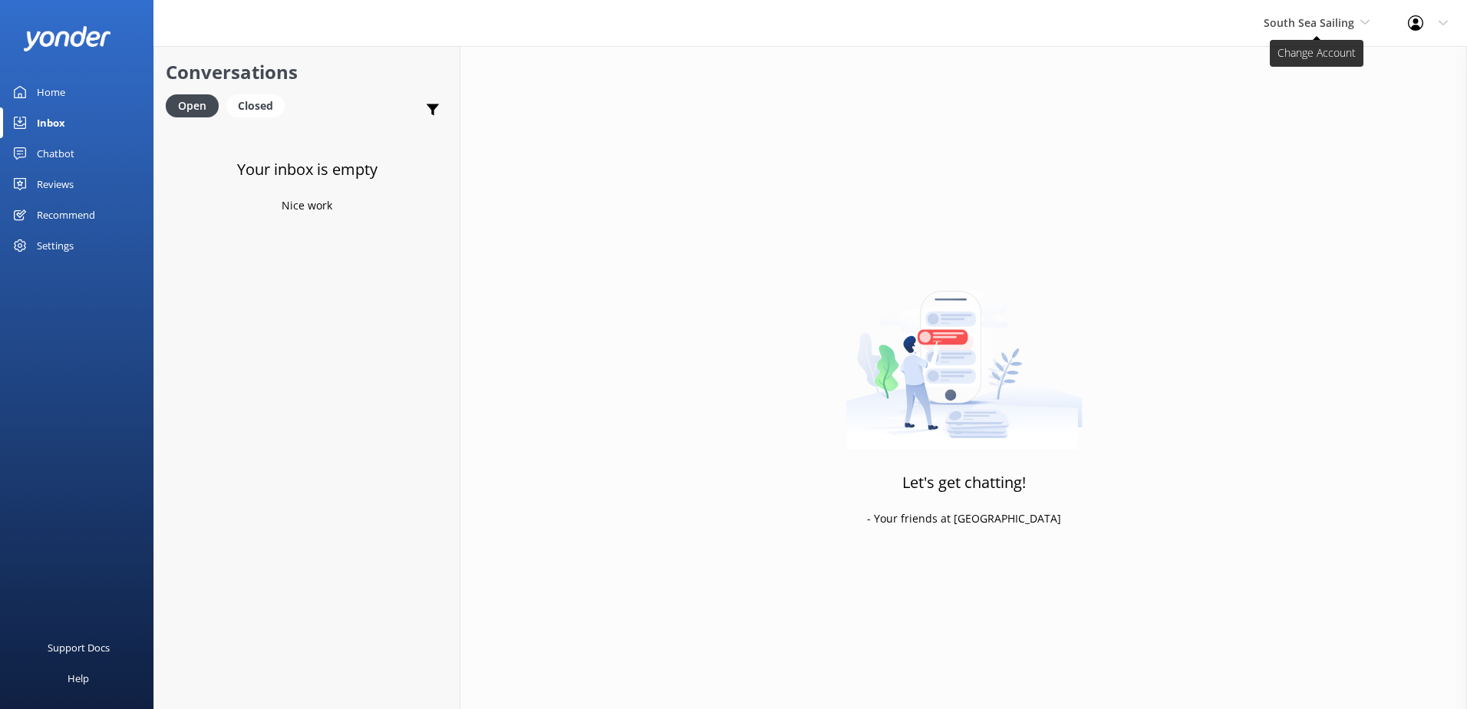
click at [1366, 24] on icon at bounding box center [1364, 22] width 9 height 9
click at [1330, 103] on link "South Sea Cruises" at bounding box center [1320, 101] width 153 height 37
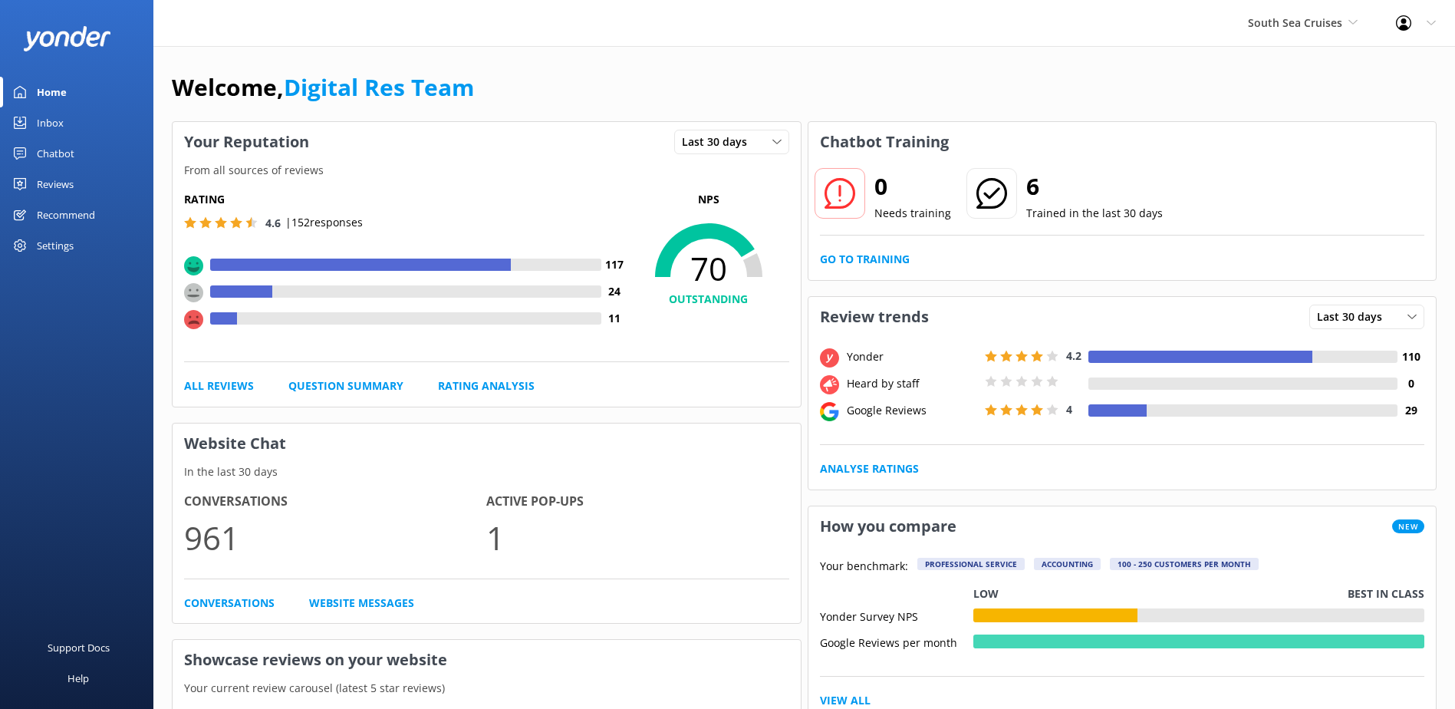
click at [57, 123] on div "Inbox" at bounding box center [50, 122] width 27 height 31
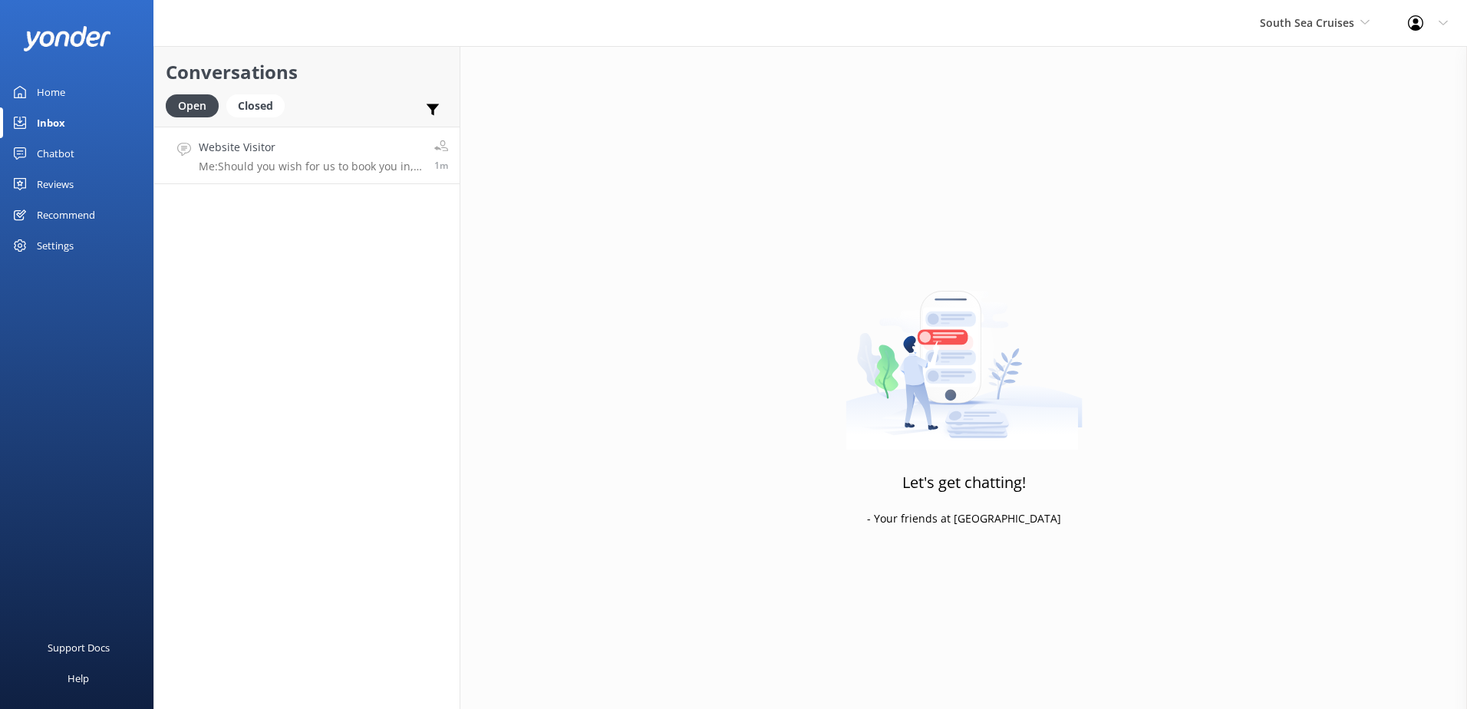
click at [361, 140] on h4 "Website Visitor" at bounding box center [311, 147] width 224 height 17
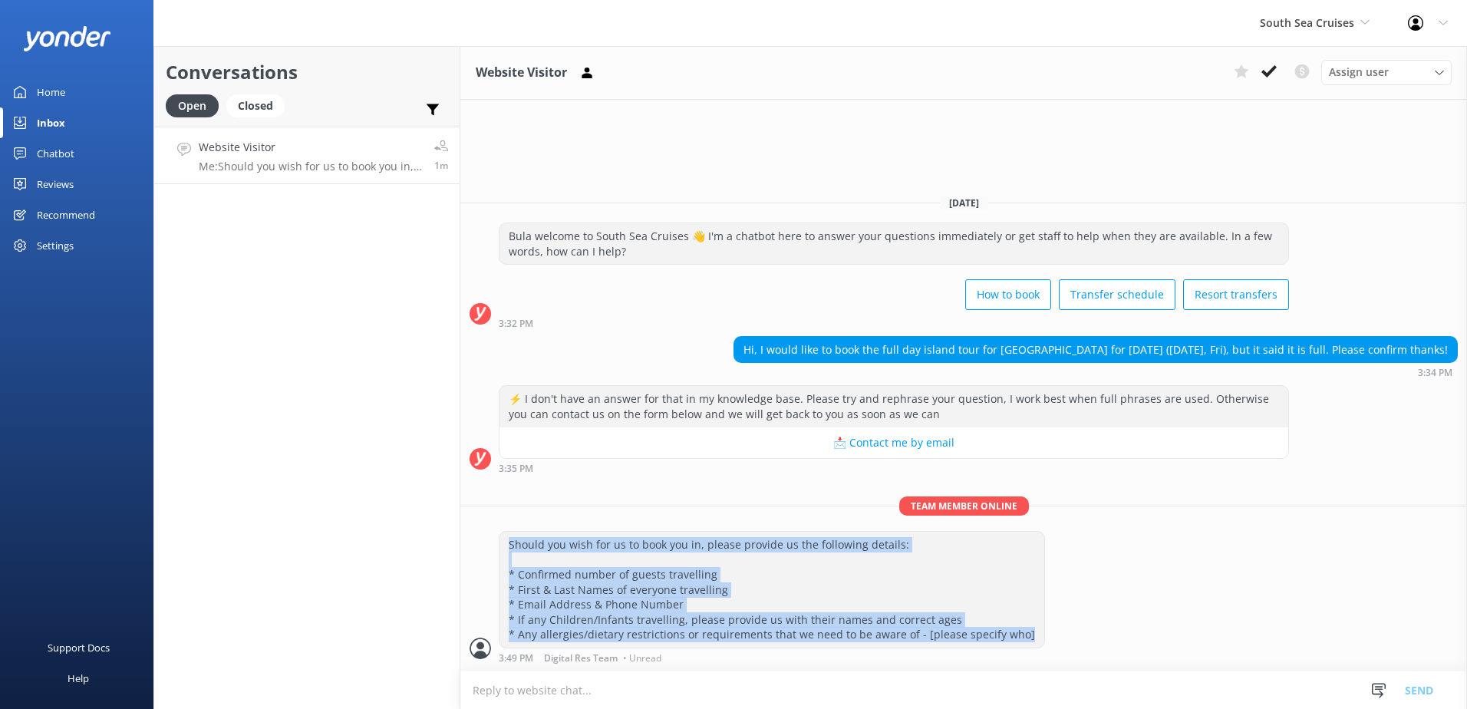
drag, startPoint x: 509, startPoint y: 543, endPoint x: 1021, endPoint y: 636, distance: 520.0
click at [1021, 636] on div "Should you wish for us to book you in, please provide us the following details:…" at bounding box center [771, 590] width 545 height 116
drag, startPoint x: 1021, startPoint y: 636, endPoint x: 960, endPoint y: 585, distance: 79.5
click at [961, 585] on div "Should you wish for us to book you in, please provide us the following details:…" at bounding box center [771, 590] width 545 height 116
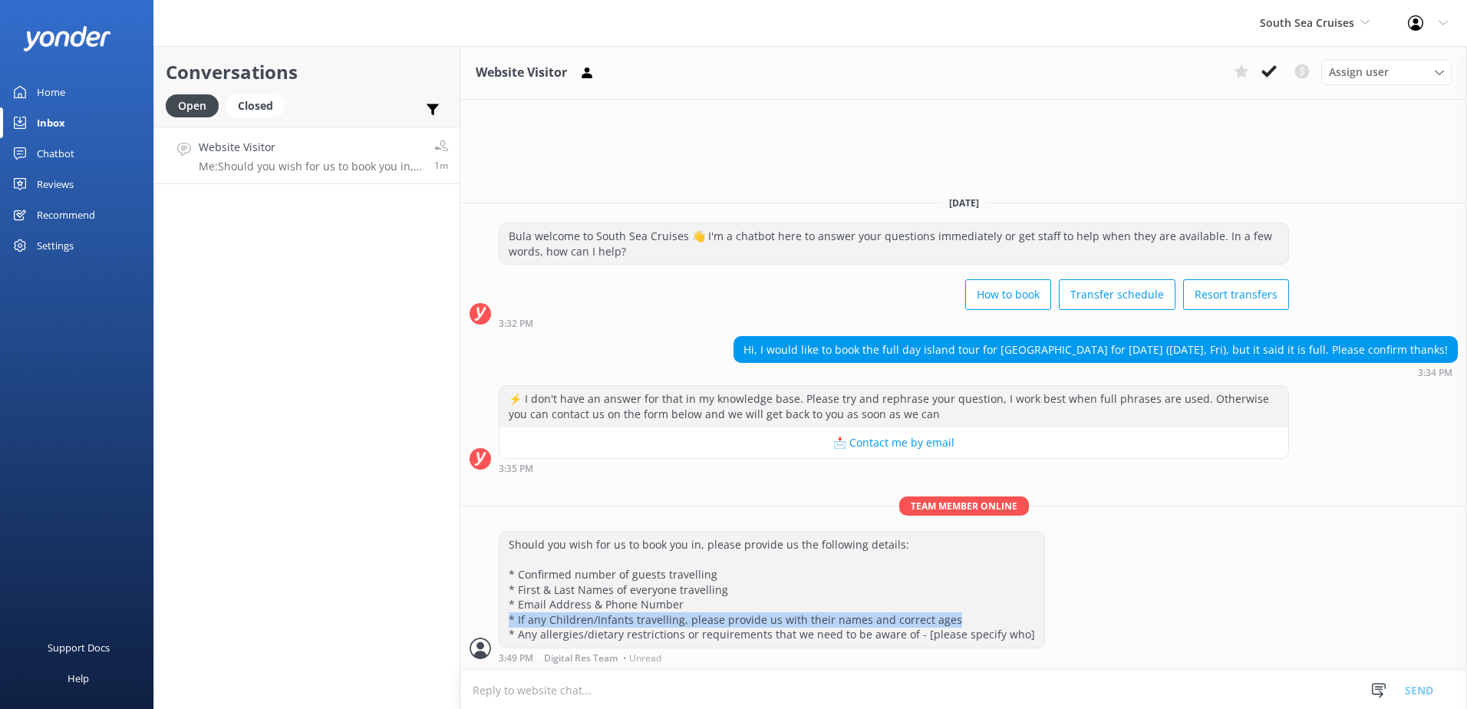
drag, startPoint x: 510, startPoint y: 620, endPoint x: 946, endPoint y: 619, distance: 435.7
click at [946, 619] on div "Should you wish for us to book you in, please provide us the following details:…" at bounding box center [771, 590] width 545 height 116
copy div "* If any Children/Infants travelling, please provide us with their names and co…"
click at [1211, 621] on div "Should you wish for us to book you in, please provide us the following details:…" at bounding box center [963, 597] width 1006 height 132
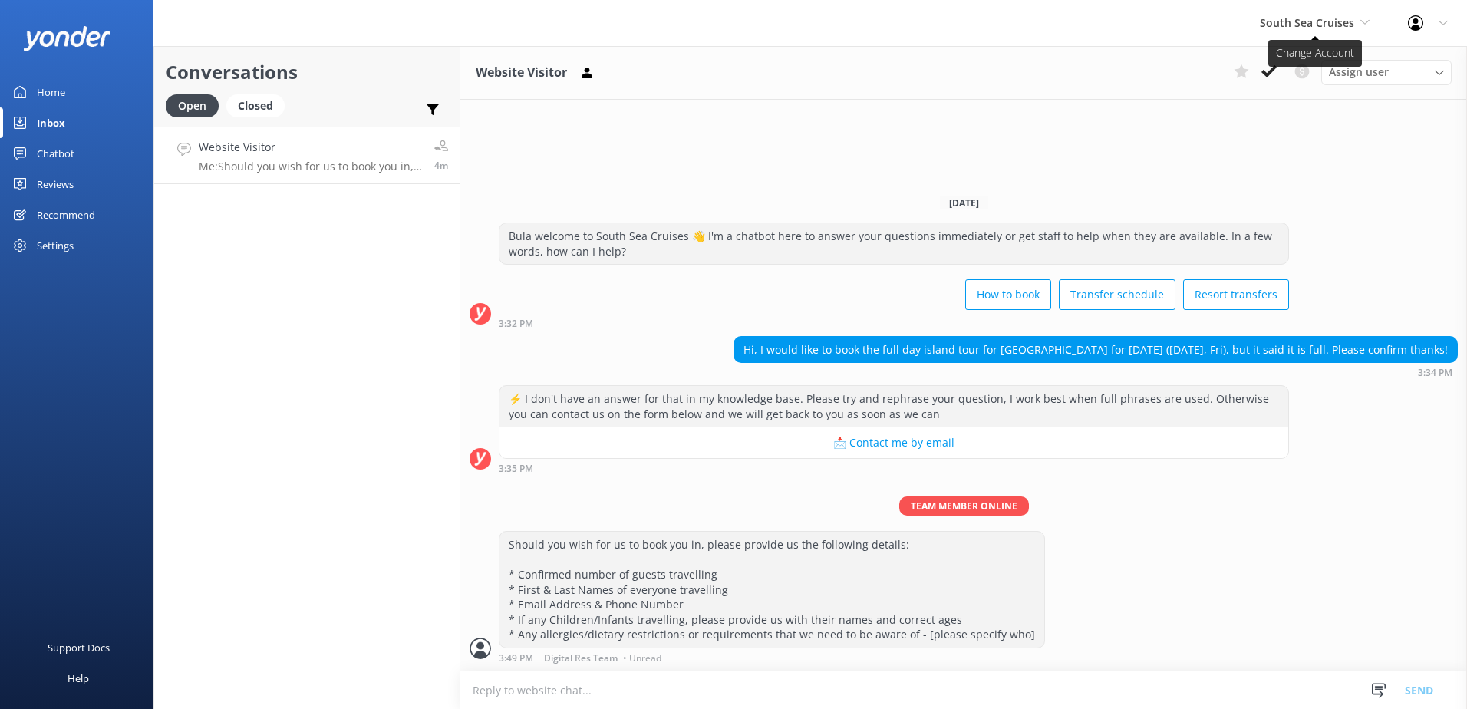
click at [1345, 22] on span "South Sea Cruises" at bounding box center [1307, 22] width 94 height 15
click at [1105, 179] on div "Website Visitor Assign user [PERSON_NAME] [PERSON_NAME] Digital Res Team [PERSO…" at bounding box center [963, 377] width 1006 height 663
click at [981, 108] on div "Website Visitor Assign user [PERSON_NAME] [PERSON_NAME] Digital Res Team [PERSO…" at bounding box center [963, 377] width 1006 height 663
